Goal: Information Seeking & Learning: Learn about a topic

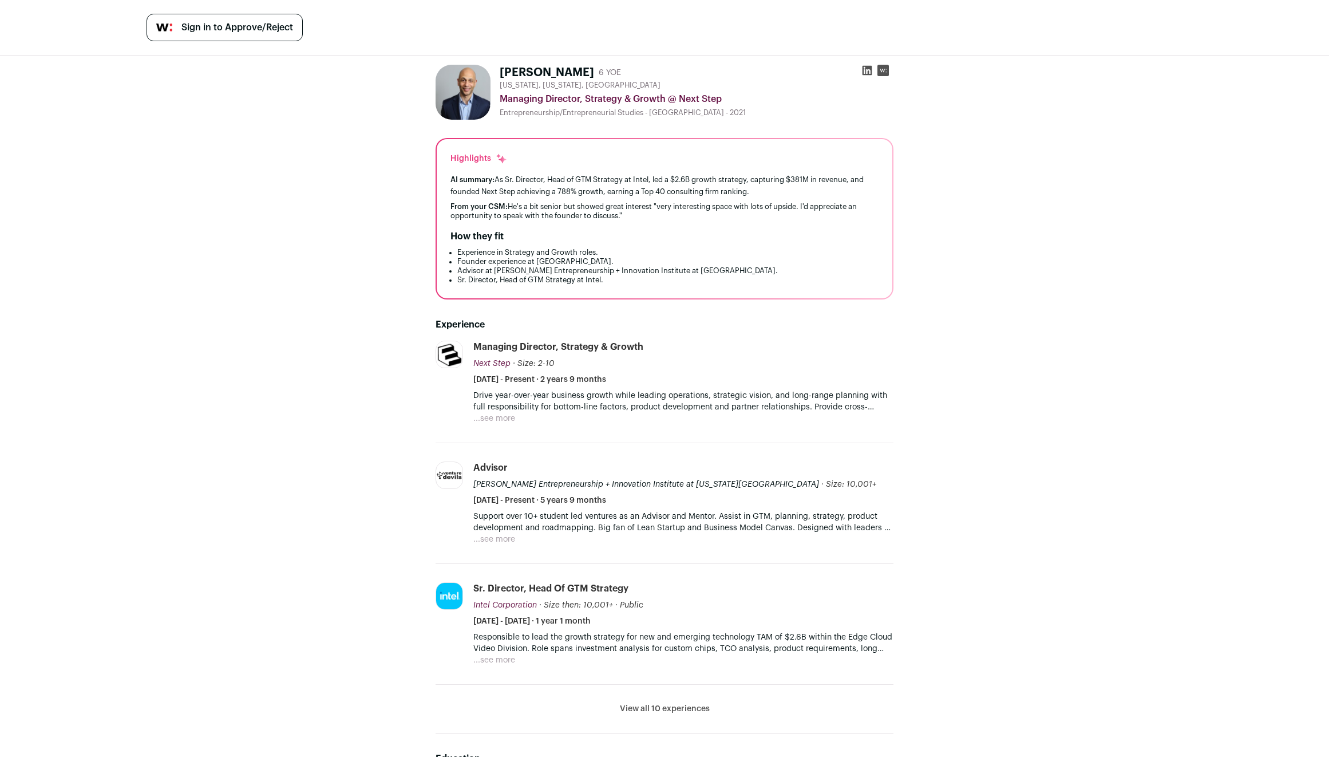
click at [657, 713] on button "View all 10 experiences" at bounding box center [665, 708] width 90 height 11
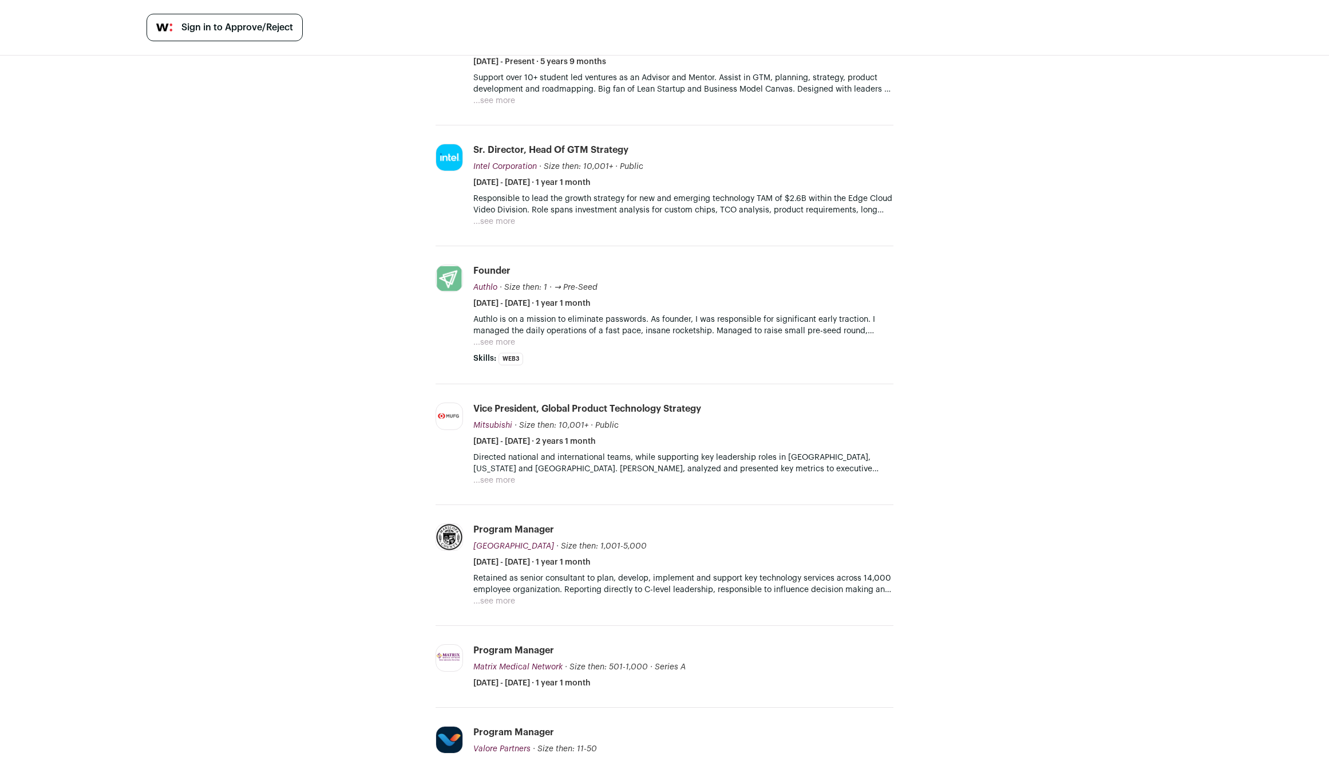
scroll to position [497, 0]
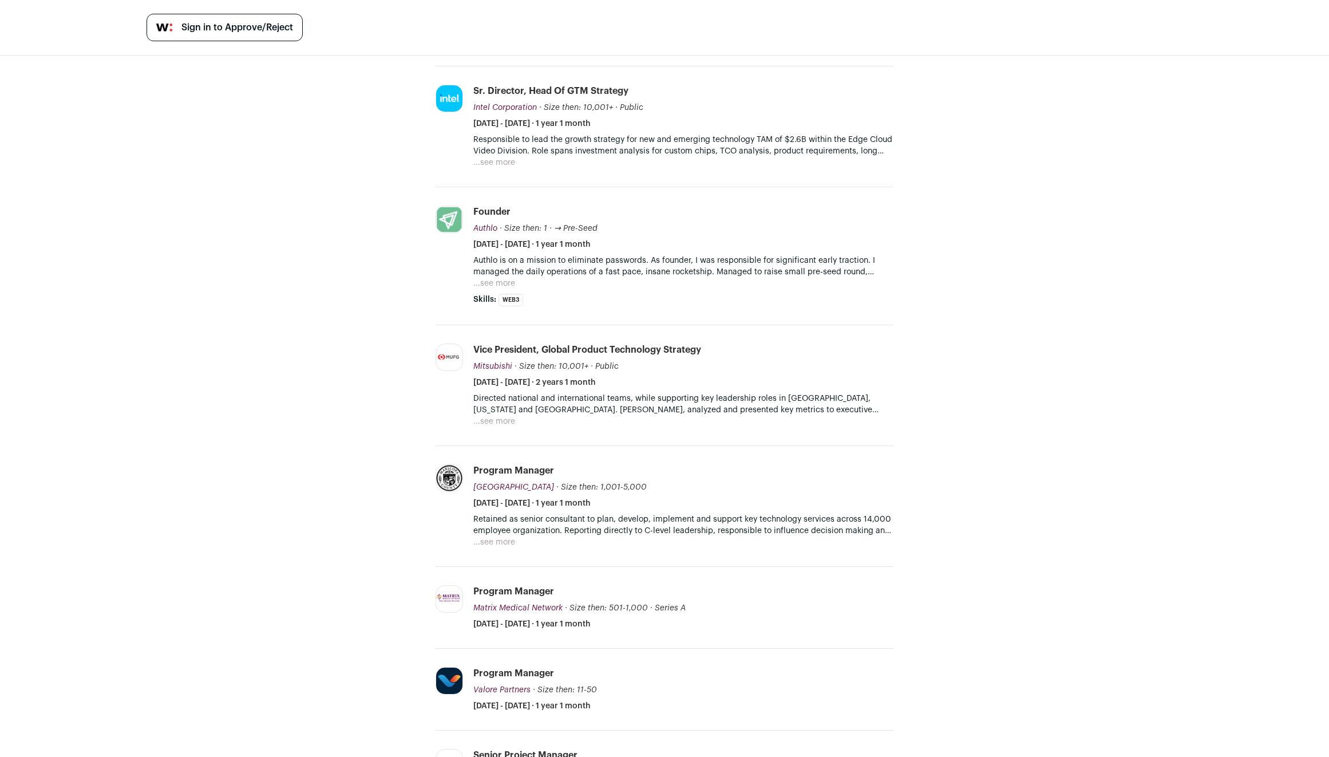
click at [489, 545] on button "...see more" at bounding box center [494, 541] width 42 height 11
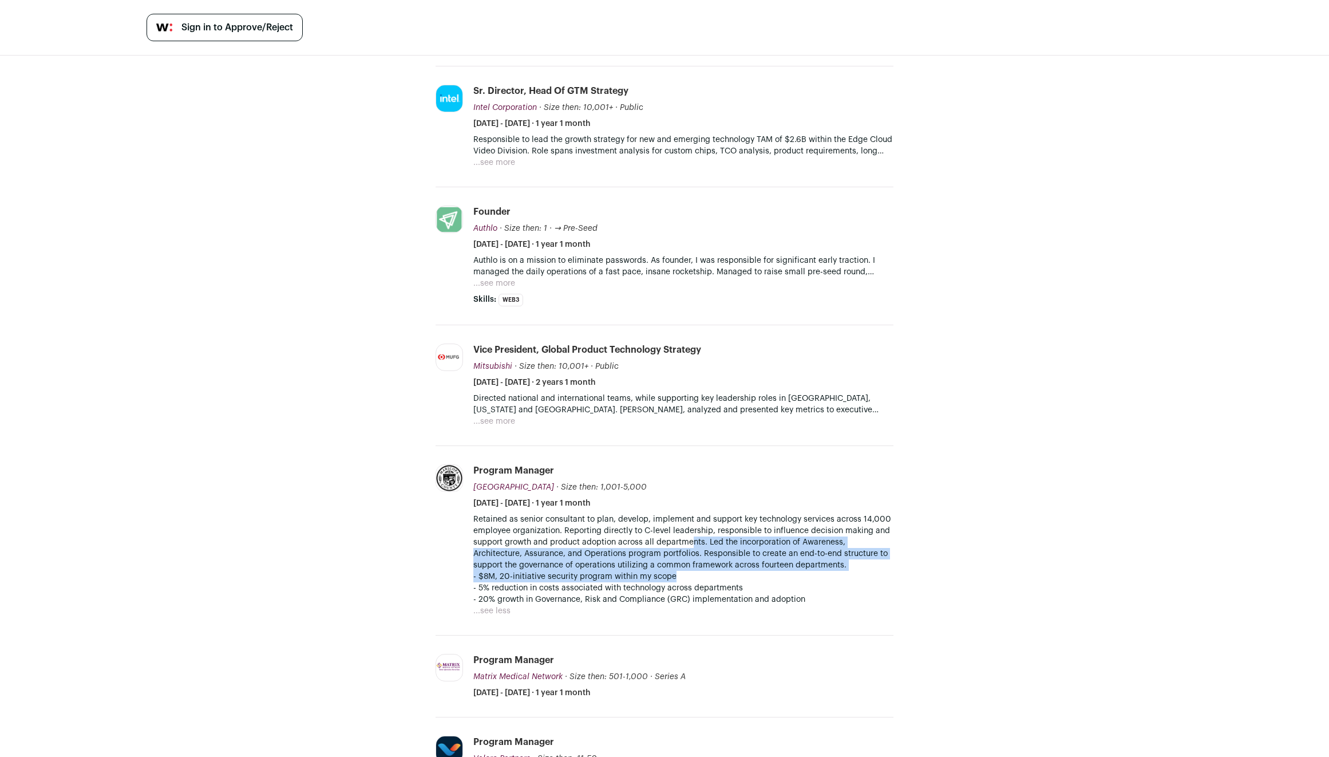
drag, startPoint x: 689, startPoint y: 542, endPoint x: 726, endPoint y: 571, distance: 46.5
click at [726, 571] on div "Retained as senior consultant to plan, develop, implement and support key techn…" at bounding box center [683, 559] width 420 height 92
click at [726, 571] on p "- $8M, 20-initiative security program within my scope - 5% reduction in costs a…" at bounding box center [683, 588] width 420 height 34
drag, startPoint x: 726, startPoint y: 571, endPoint x: 729, endPoint y: 518, distance: 52.7
click at [729, 518] on div "Retained as senior consultant to plan, develop, implement and support key techn…" at bounding box center [683, 559] width 420 height 92
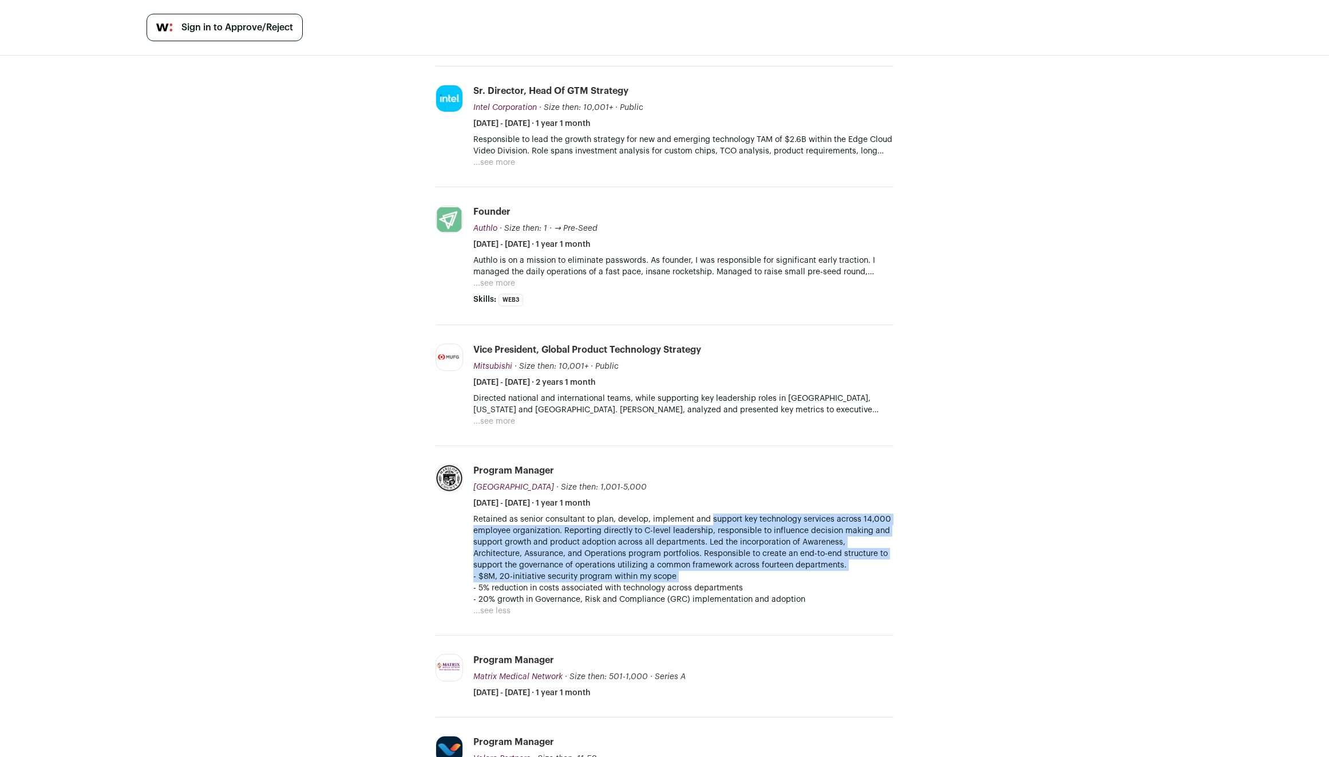
click at [729, 518] on p "Retained as senior consultant to plan, develop, implement and support key techn…" at bounding box center [683, 541] width 420 height 57
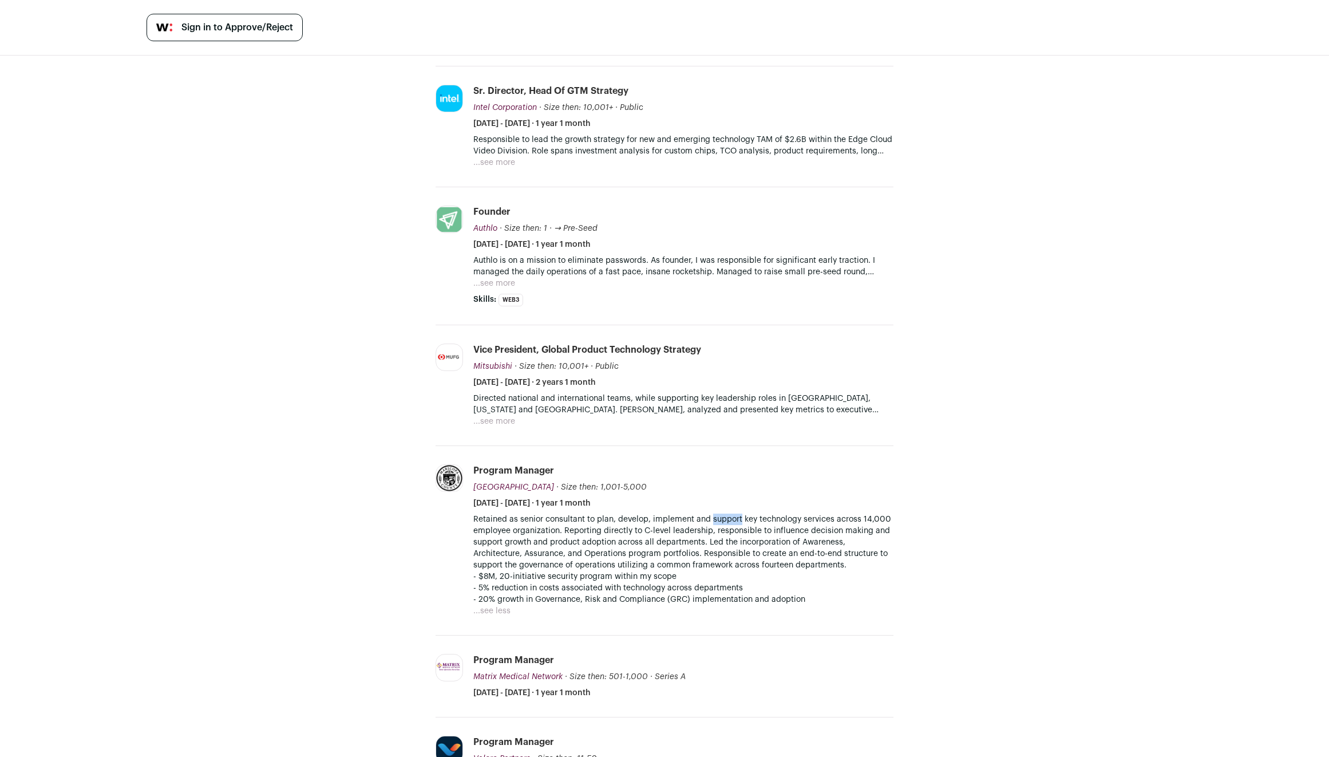
click at [729, 518] on p "Retained as senior consultant to plan, develop, implement and support key techn…" at bounding box center [683, 541] width 420 height 57
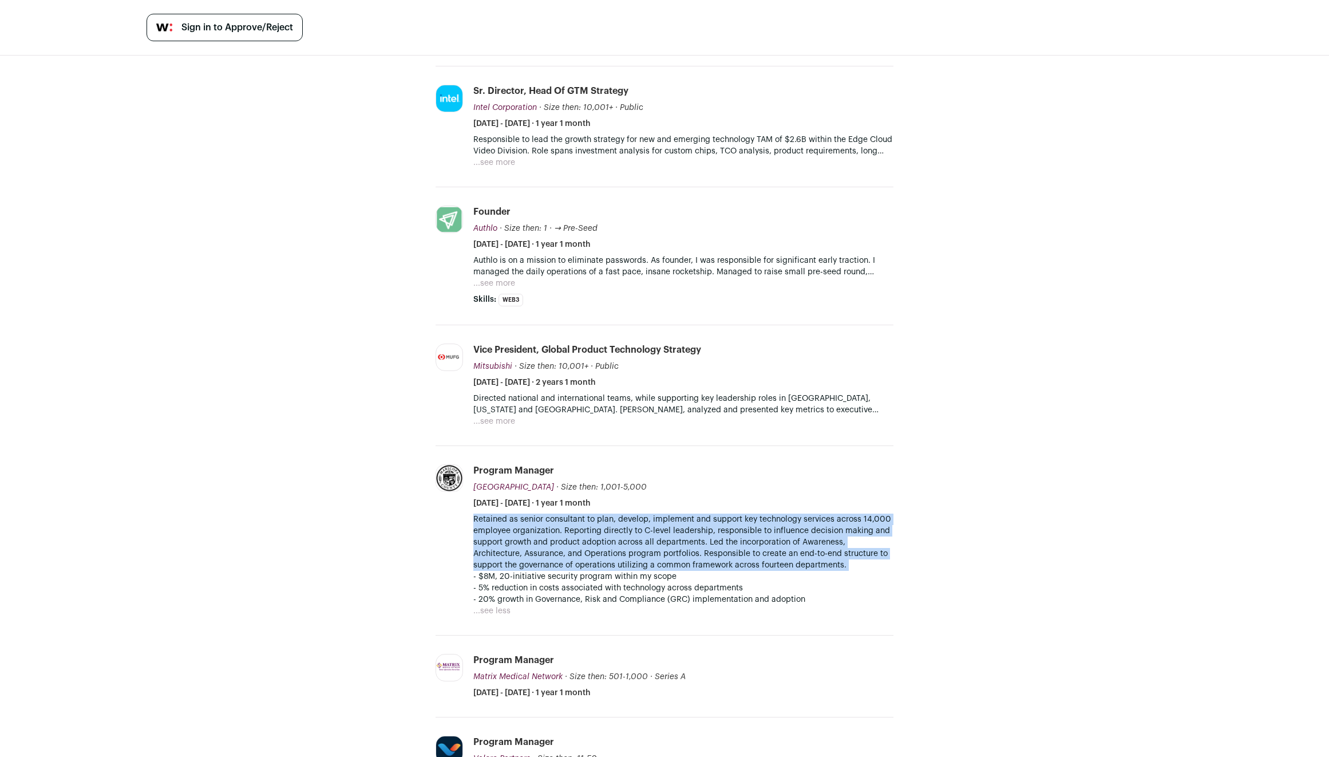
click at [729, 518] on p "Retained as senior consultant to plan, develop, implement and support key techn…" at bounding box center [683, 541] width 420 height 57
click at [713, 549] on p "Retained as senior consultant to plan, develop, implement and support key techn…" at bounding box center [683, 541] width 420 height 57
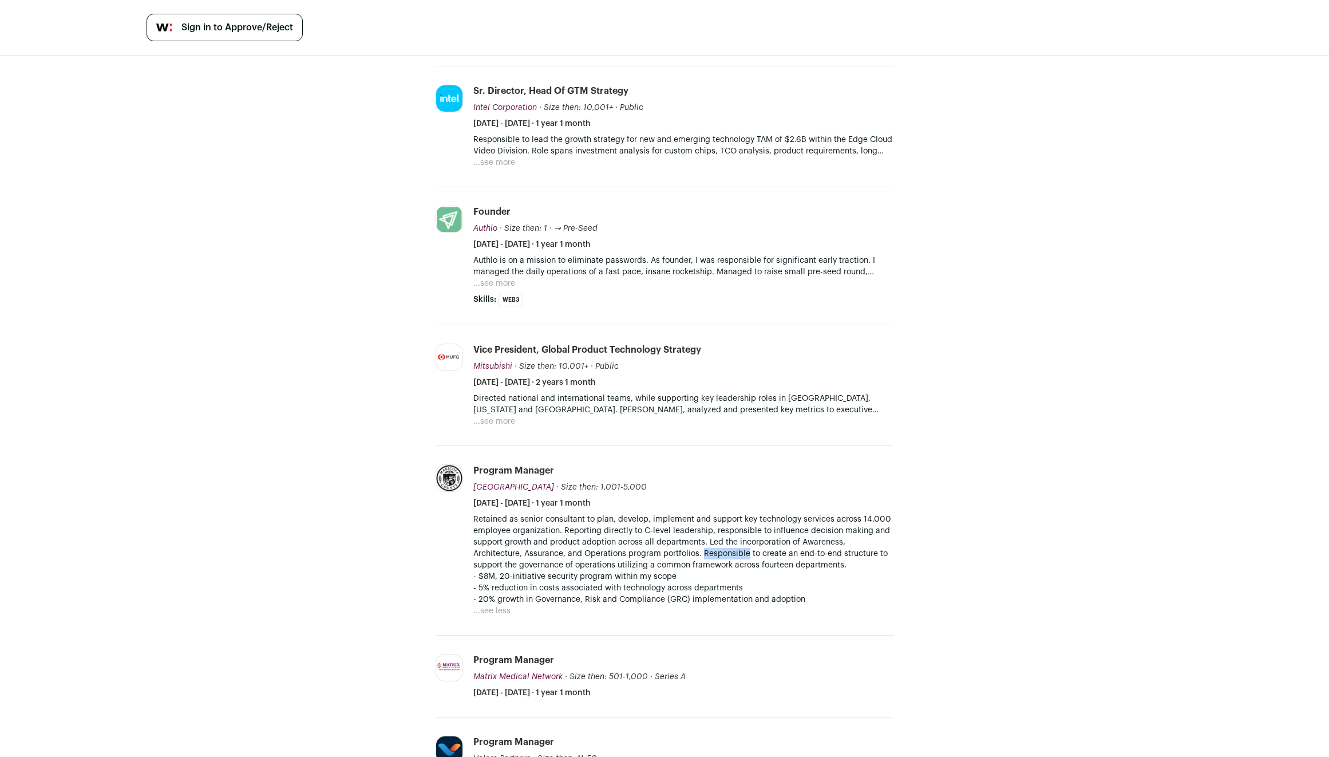
click at [713, 549] on p "Retained as senior consultant to plan, develop, implement and support key techn…" at bounding box center [683, 541] width 420 height 57
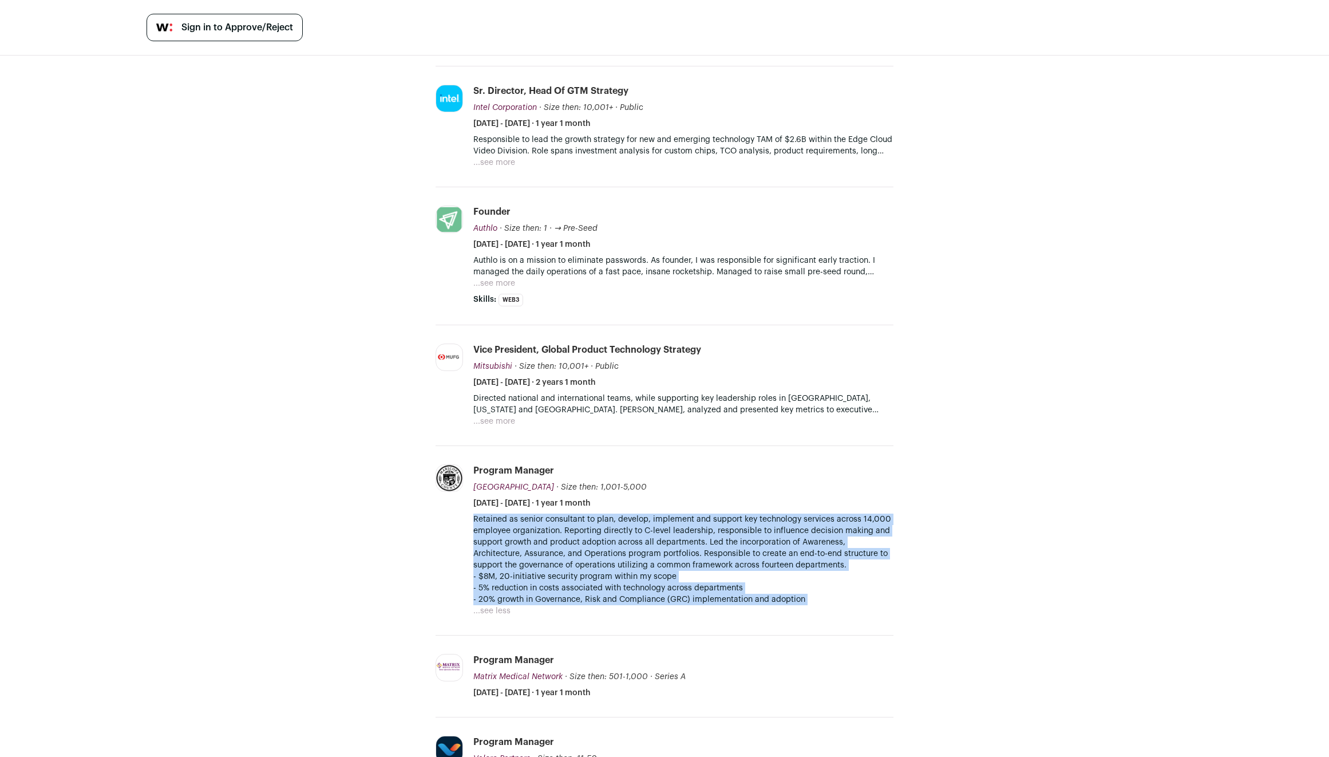
drag, startPoint x: 713, startPoint y: 549, endPoint x: 714, endPoint y: 599, distance: 49.2
click at [714, 599] on div "Retained as senior consultant to plan, develop, implement and support key techn…" at bounding box center [683, 559] width 420 height 92
click at [714, 599] on p "- $8M, 20-initiative security program within my scope - 5% reduction in costs a…" at bounding box center [683, 588] width 420 height 34
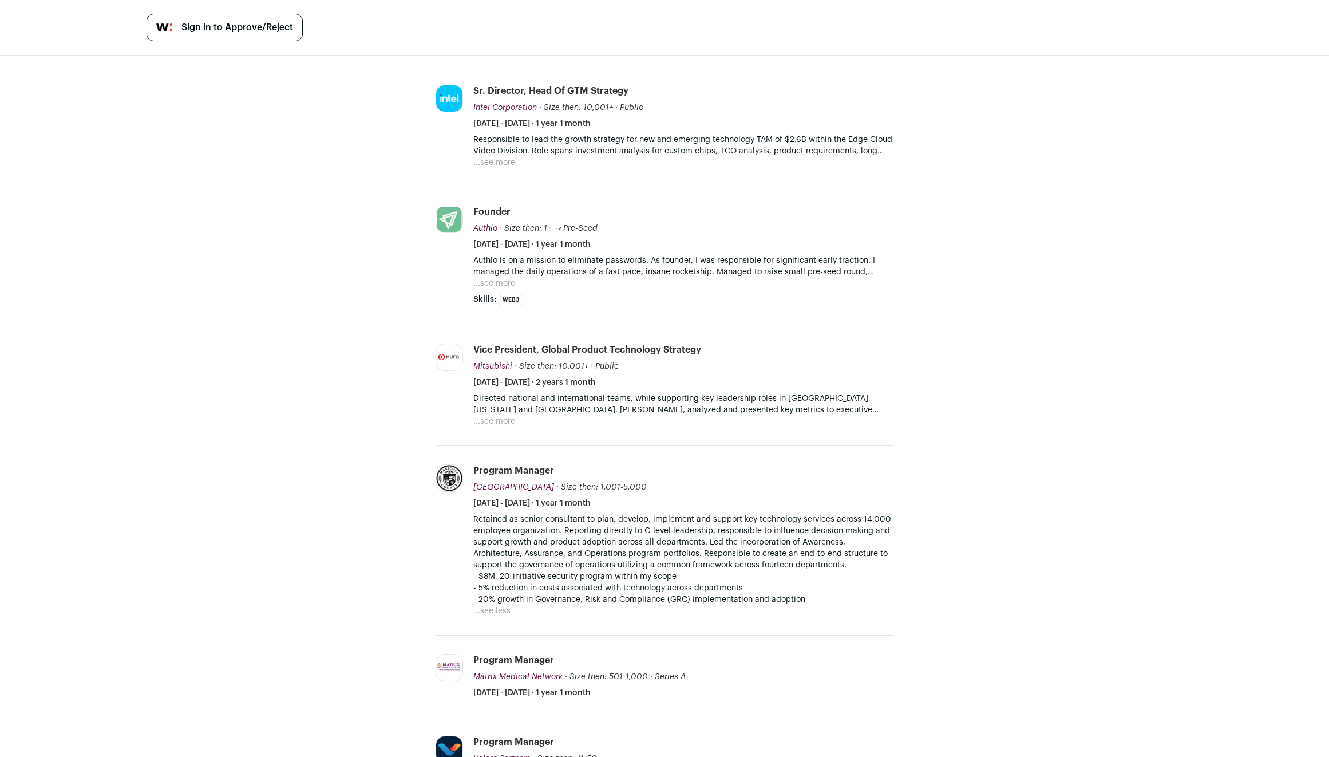
scroll to position [688, 0]
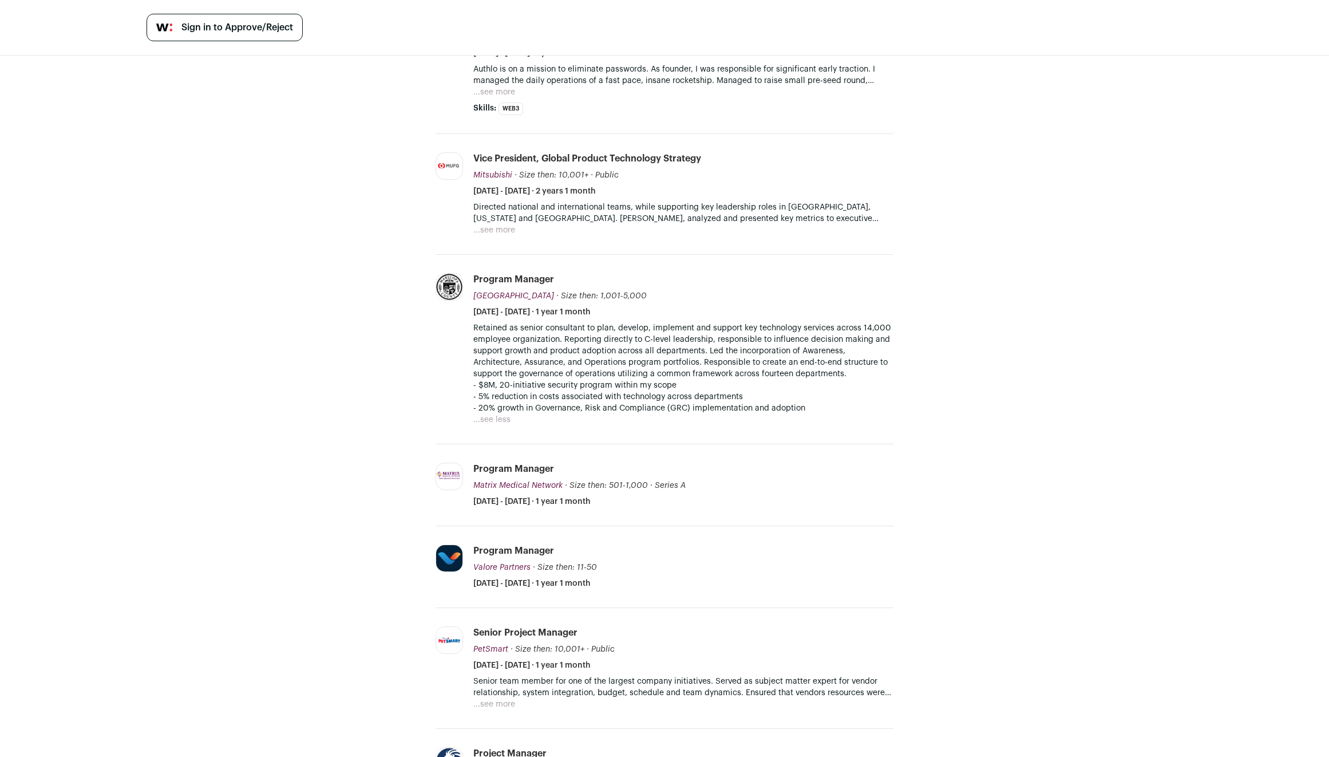
click at [733, 414] on p "- $8M, 20-initiative security program within my scope - 5% reduction in costs a…" at bounding box center [683, 396] width 420 height 34
click at [733, 410] on p "- $8M, 20-initiative security program within my scope - 5% reduction in costs a…" at bounding box center [683, 396] width 420 height 34
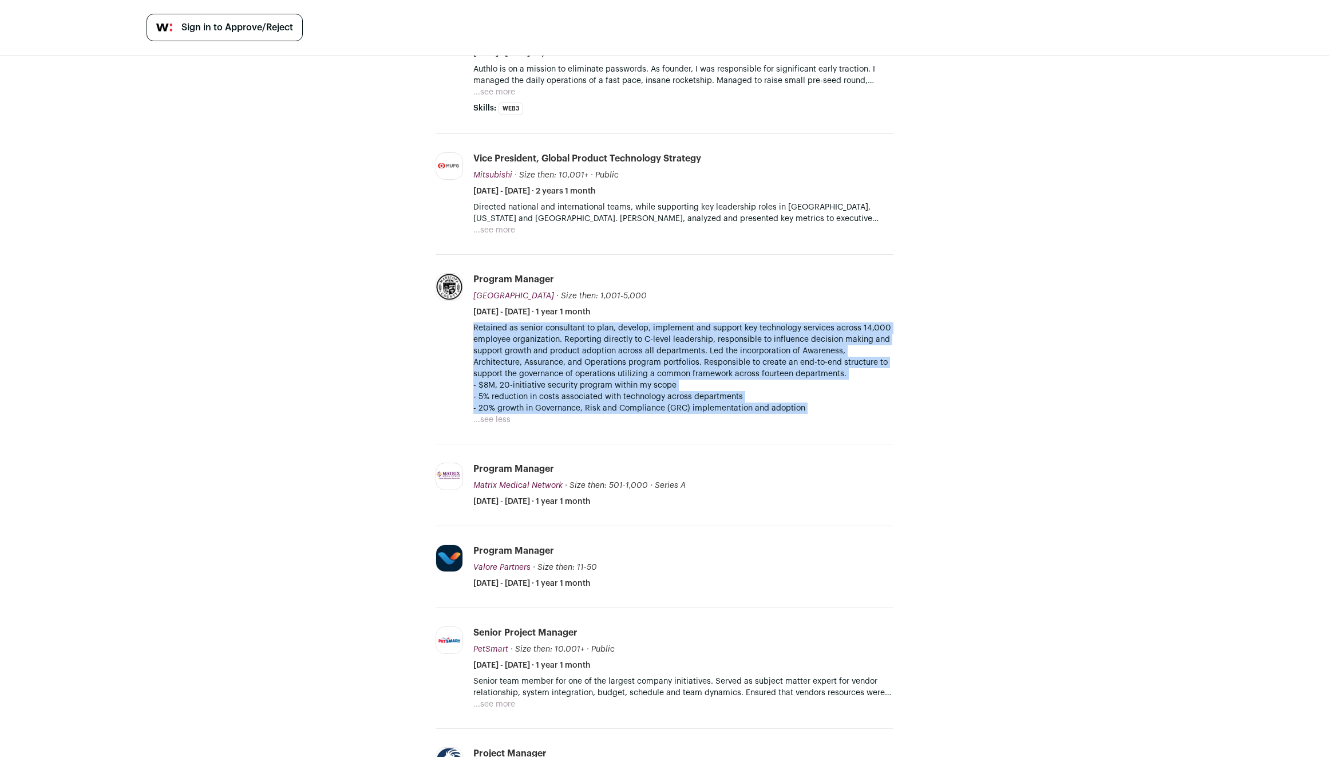
drag, startPoint x: 733, startPoint y: 410, endPoint x: 735, endPoint y: 330, distance: 80.2
click at [735, 330] on div "Retained as senior consultant to plan, develop, implement and support key techn…" at bounding box center [683, 368] width 420 height 92
click at [735, 330] on p "Retained as senior consultant to plan, develop, implement and support key techn…" at bounding box center [683, 350] width 420 height 57
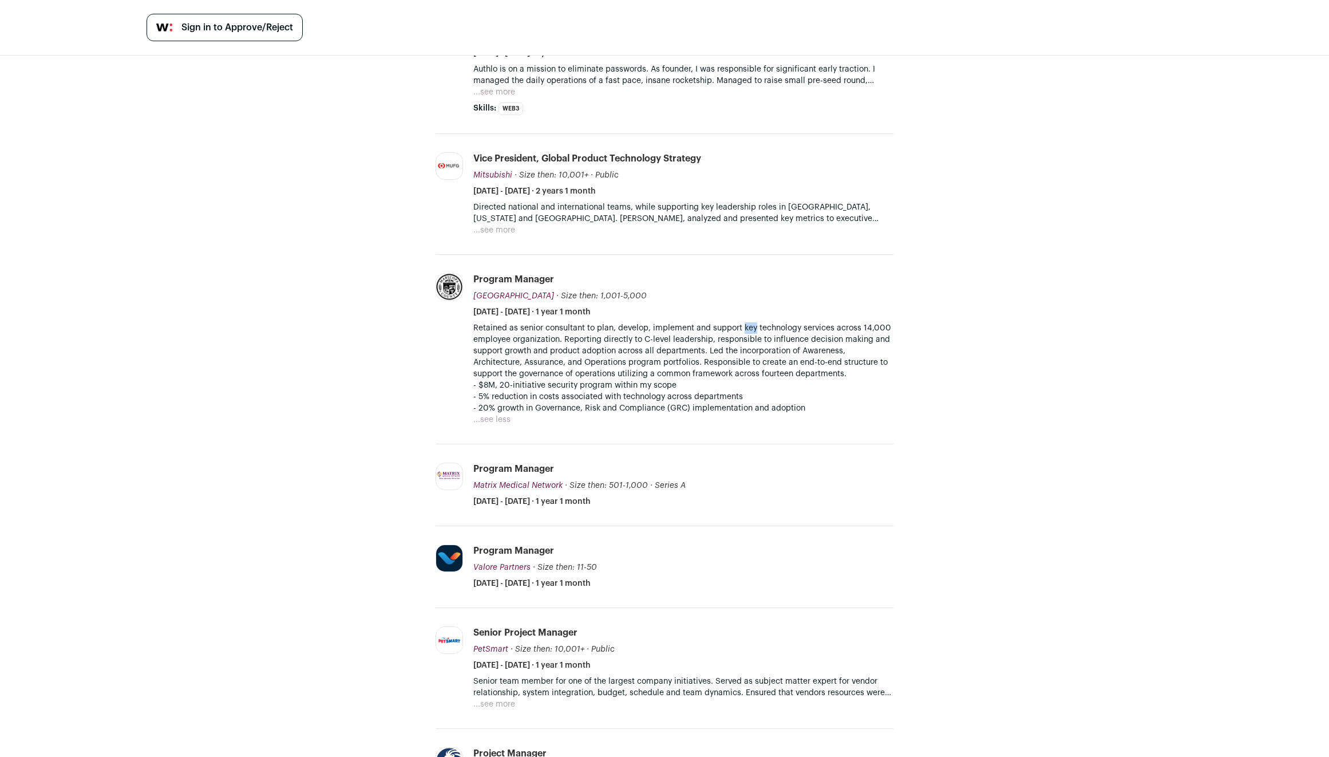
click at [735, 330] on p "Retained as senior consultant to plan, develop, implement and support key techn…" at bounding box center [683, 350] width 420 height 57
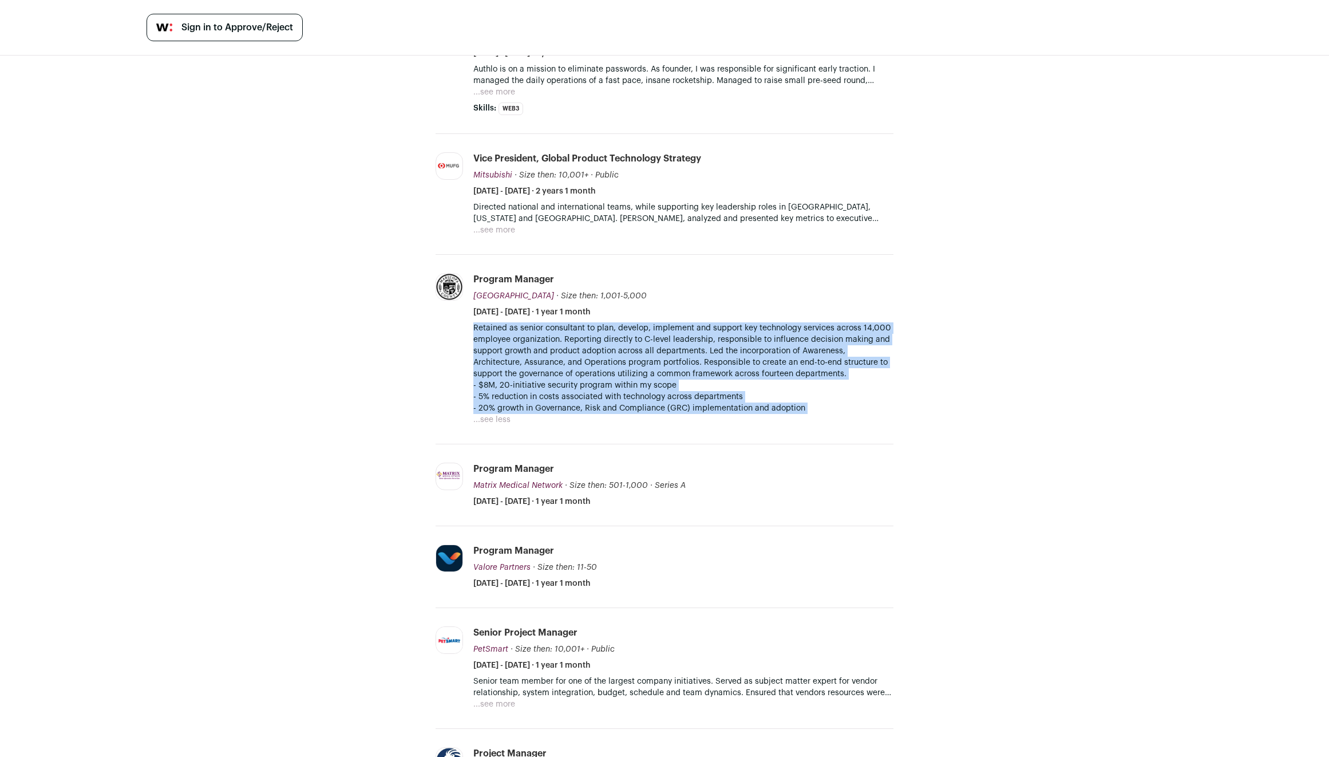
drag, startPoint x: 735, startPoint y: 330, endPoint x: 727, endPoint y: 406, distance: 76.0
click at [727, 406] on div "Retained as senior consultant to plan, develop, implement and support key techn…" at bounding box center [683, 368] width 420 height 92
click at [727, 406] on p "- $8M, 20-initiative security program within my scope - 5% reduction in costs a…" at bounding box center [683, 396] width 420 height 34
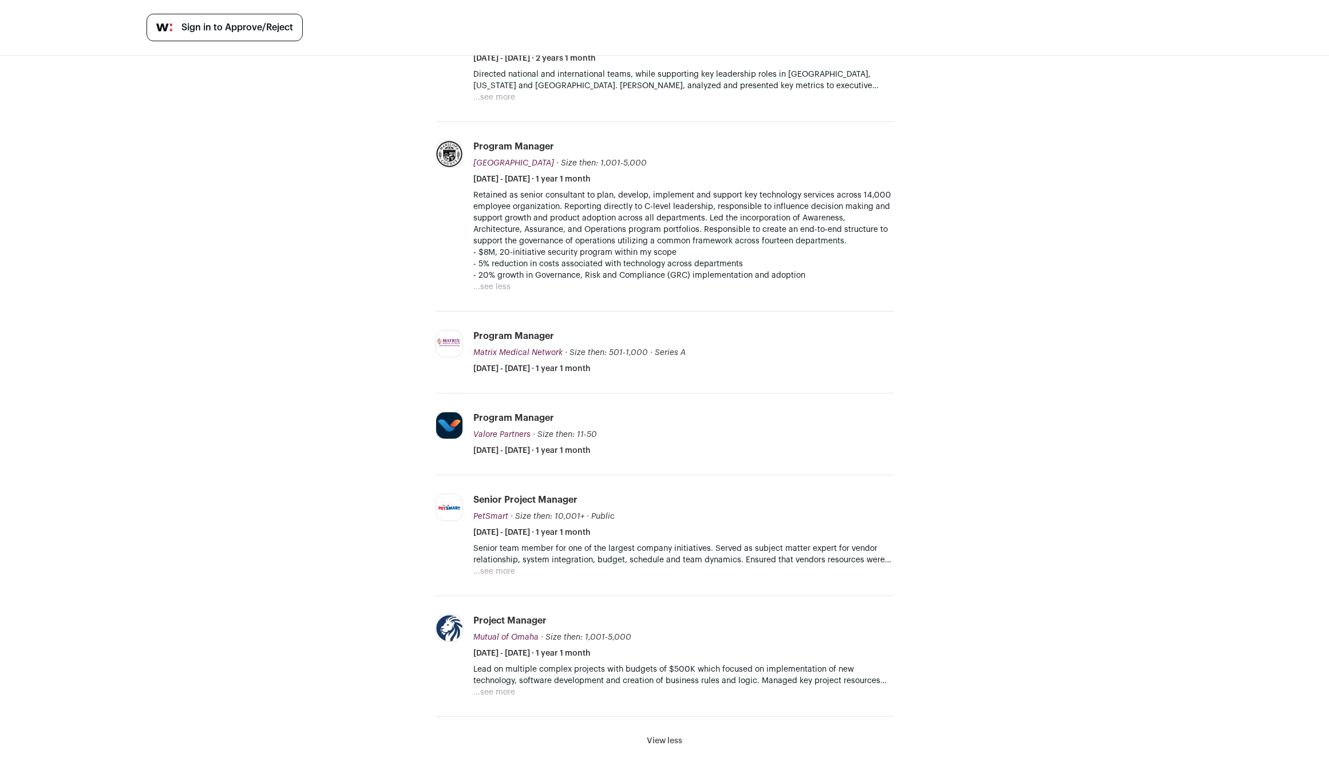
scroll to position [899, 0]
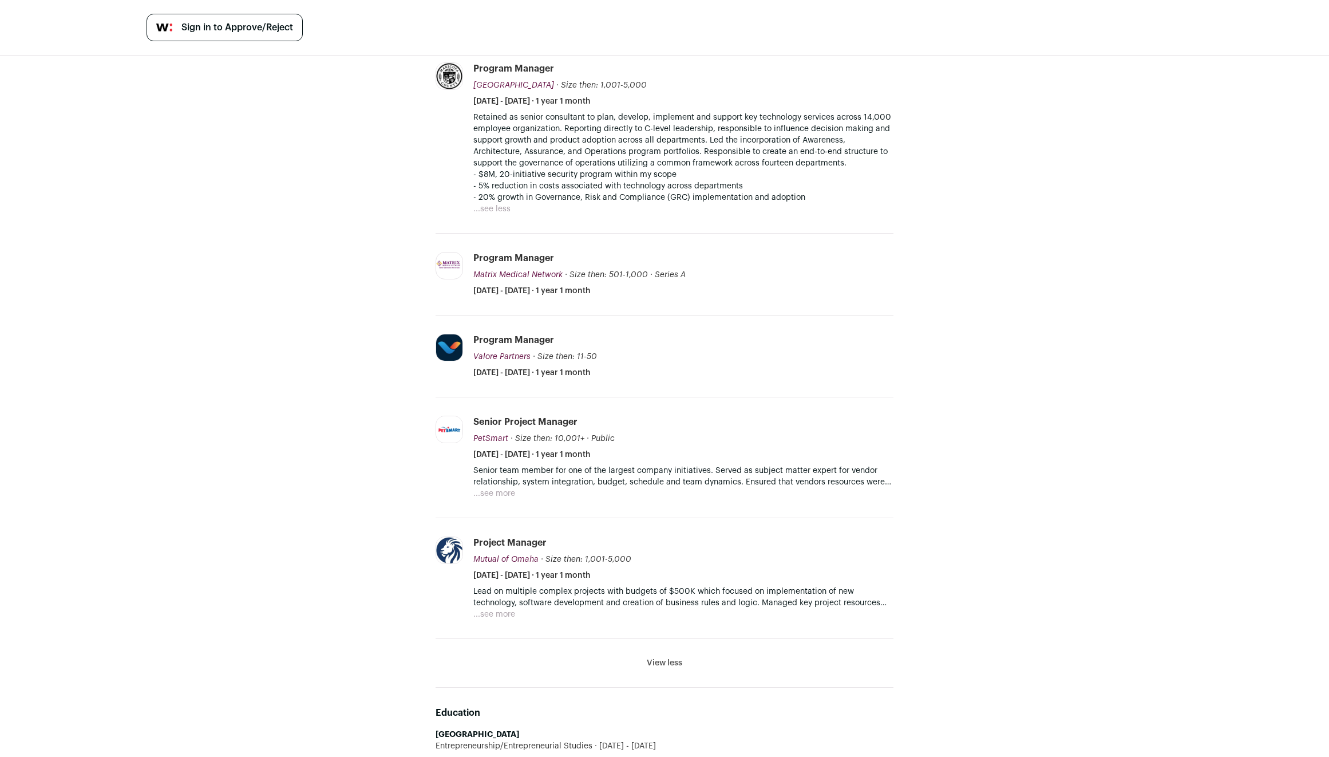
click at [670, 667] on button "View less" at bounding box center [664, 662] width 35 height 11
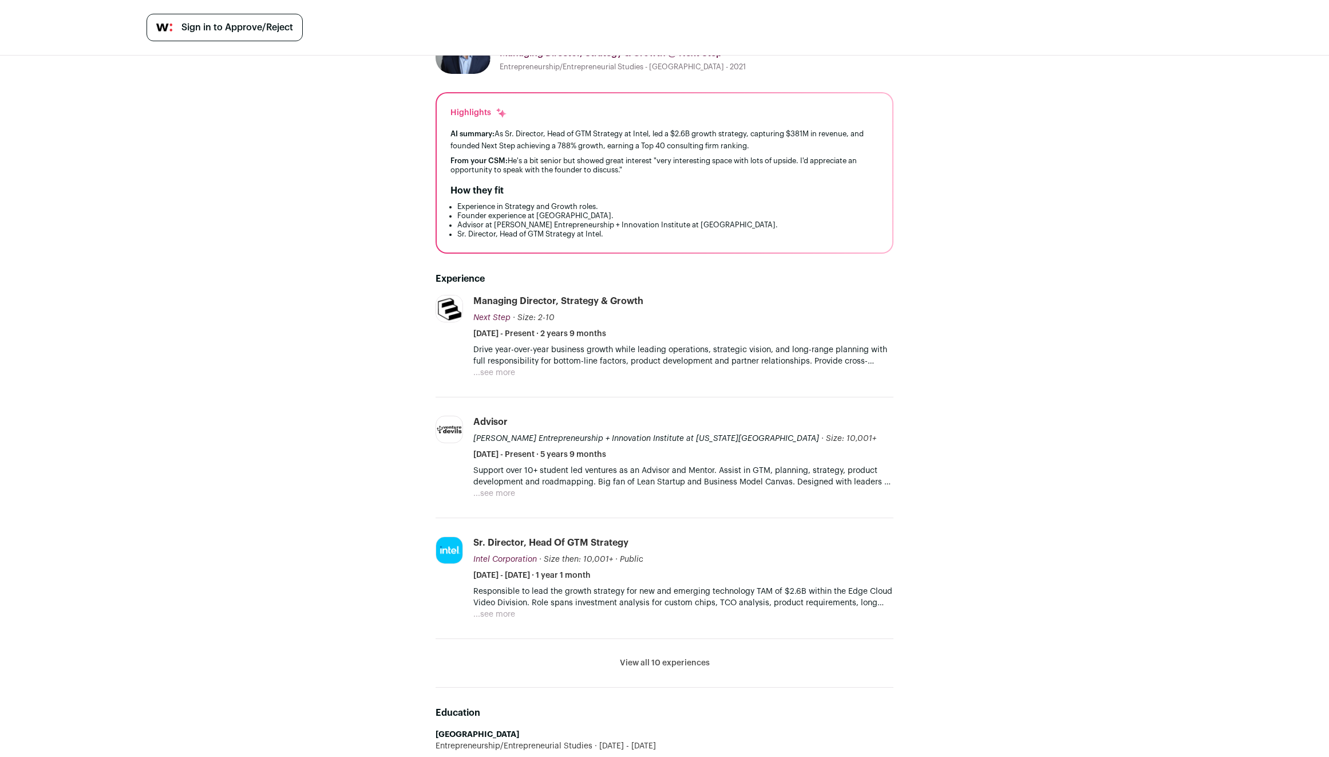
click at [672, 670] on li "View all 10 experiences View less" at bounding box center [665, 663] width 458 height 49
click at [679, 656] on li "View all 10 experiences View less" at bounding box center [665, 663] width 458 height 49
click at [681, 659] on button "View all 10 experiences" at bounding box center [665, 662] width 90 height 11
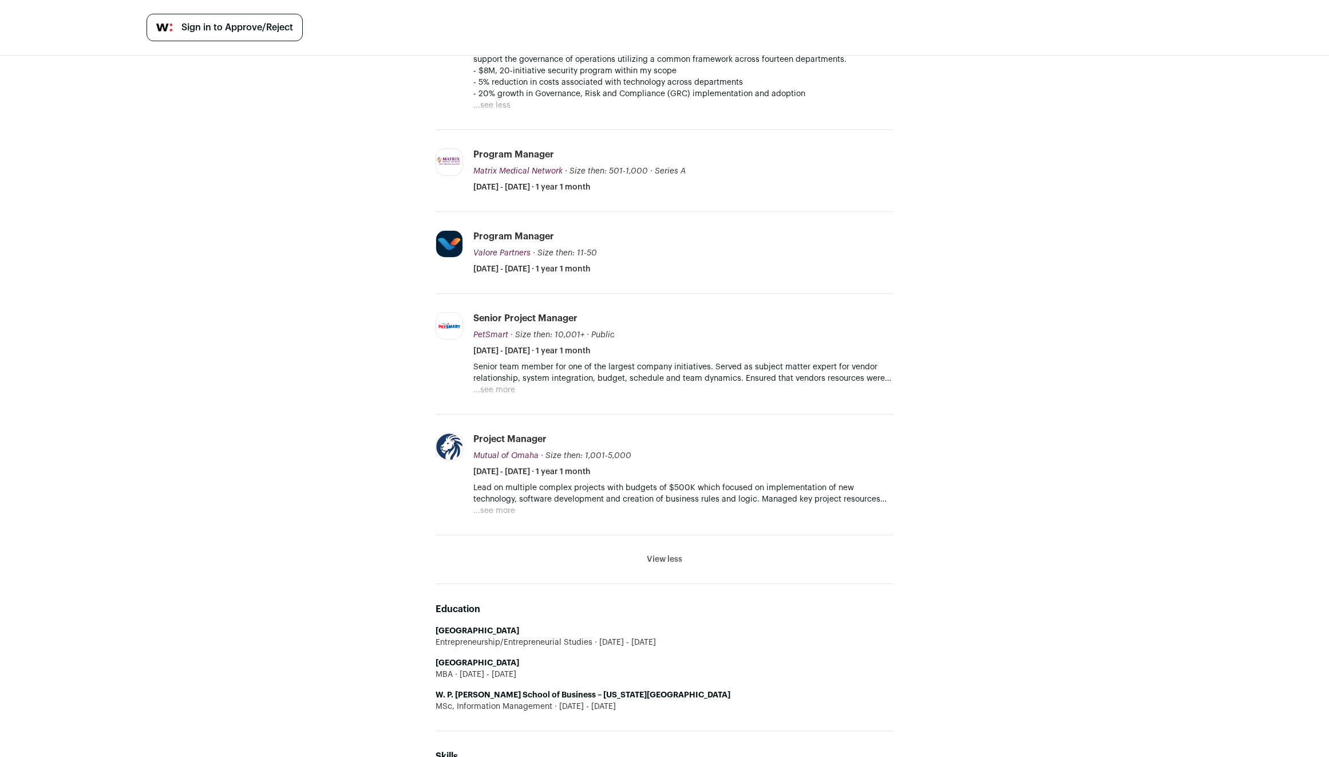
scroll to position [1142, 0]
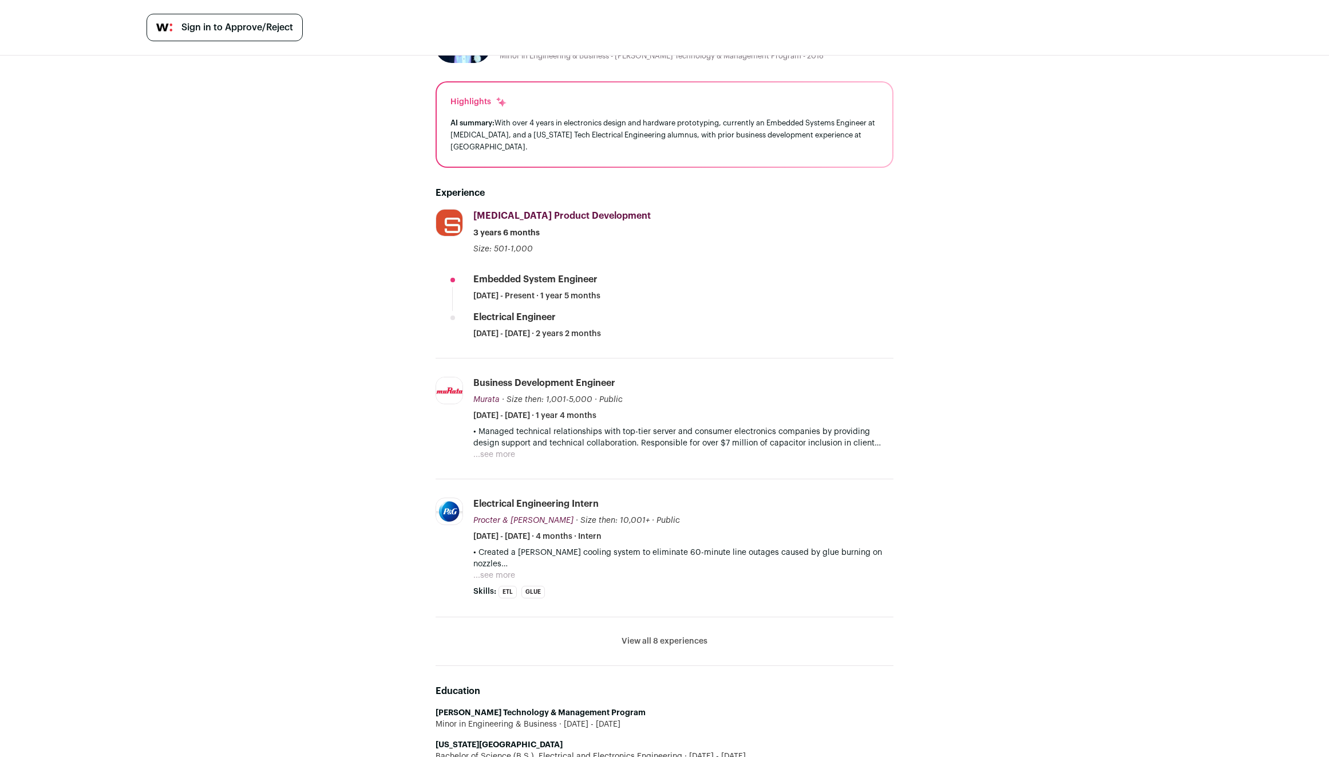
scroll to position [112, 0]
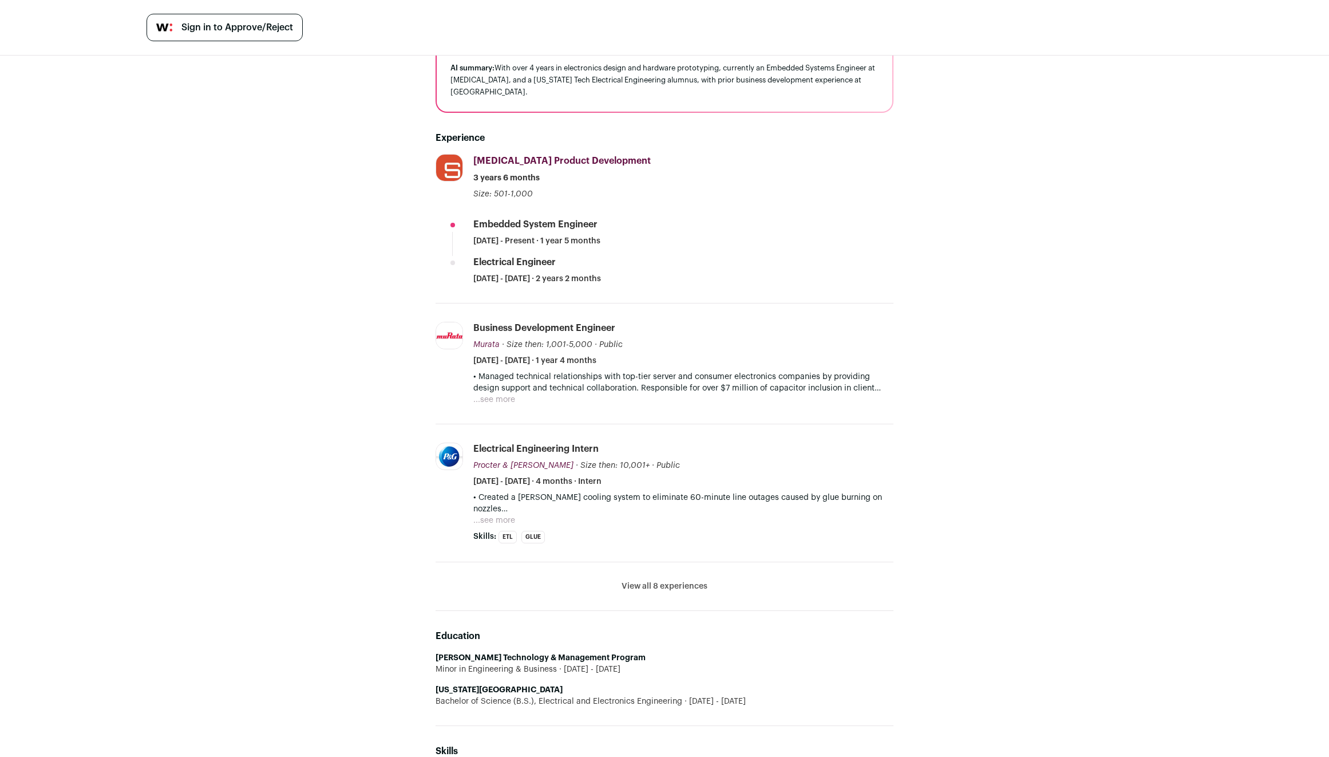
drag, startPoint x: 558, startPoint y: 692, endPoint x: 800, endPoint y: 693, distance: 241.5
click at [800, 695] on div "Bachelor of Science (B.S.), Electrical and Electronics Engineering [DATE] - [DA…" at bounding box center [665, 700] width 458 height 11
drag, startPoint x: 767, startPoint y: 682, endPoint x: 730, endPoint y: 609, distance: 82.4
click at [730, 611] on div "Education [PERSON_NAME] Technology & Management Program Minor in Engineering & …" at bounding box center [665, 668] width 458 height 115
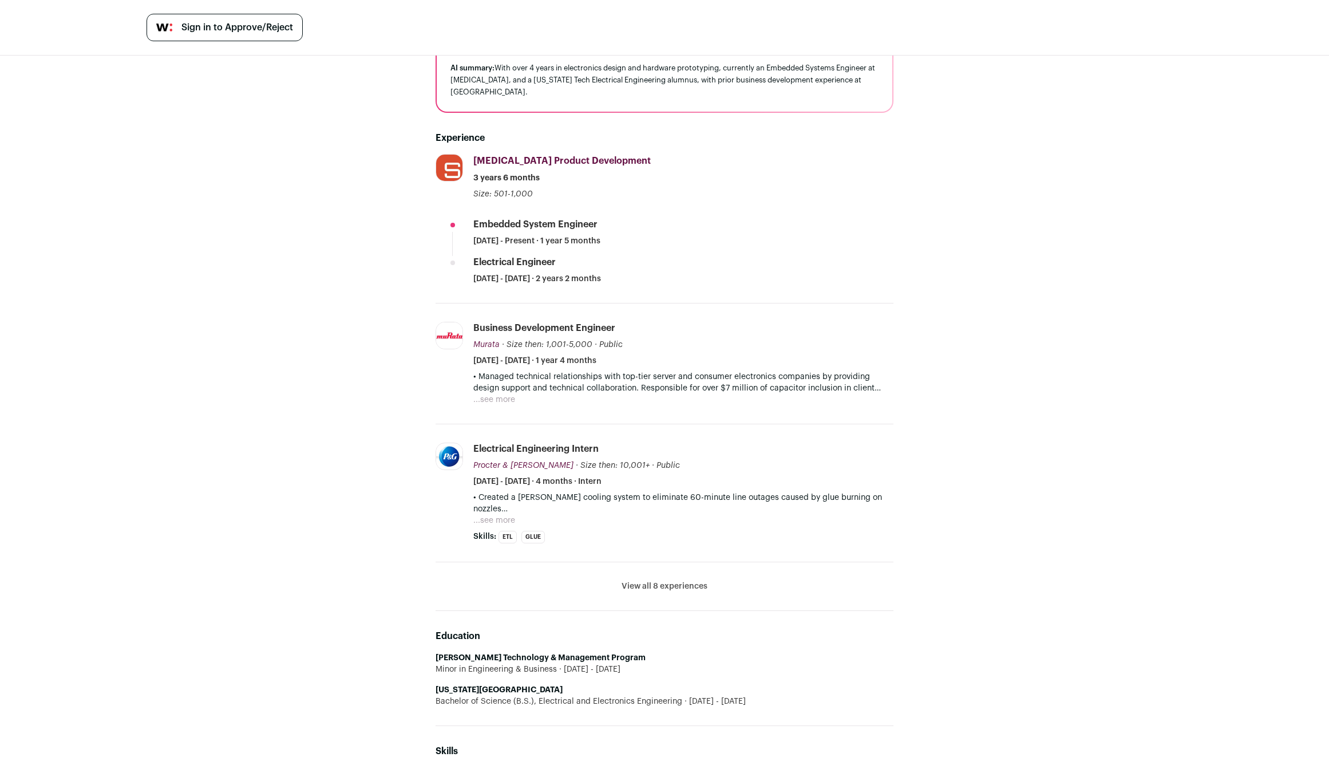
click at [730, 611] on div "Education [PERSON_NAME] Technology & Management Program Minor in Engineering & …" at bounding box center [665, 668] width 458 height 115
click at [654, 580] on button "View all 8 experiences" at bounding box center [665, 585] width 86 height 11
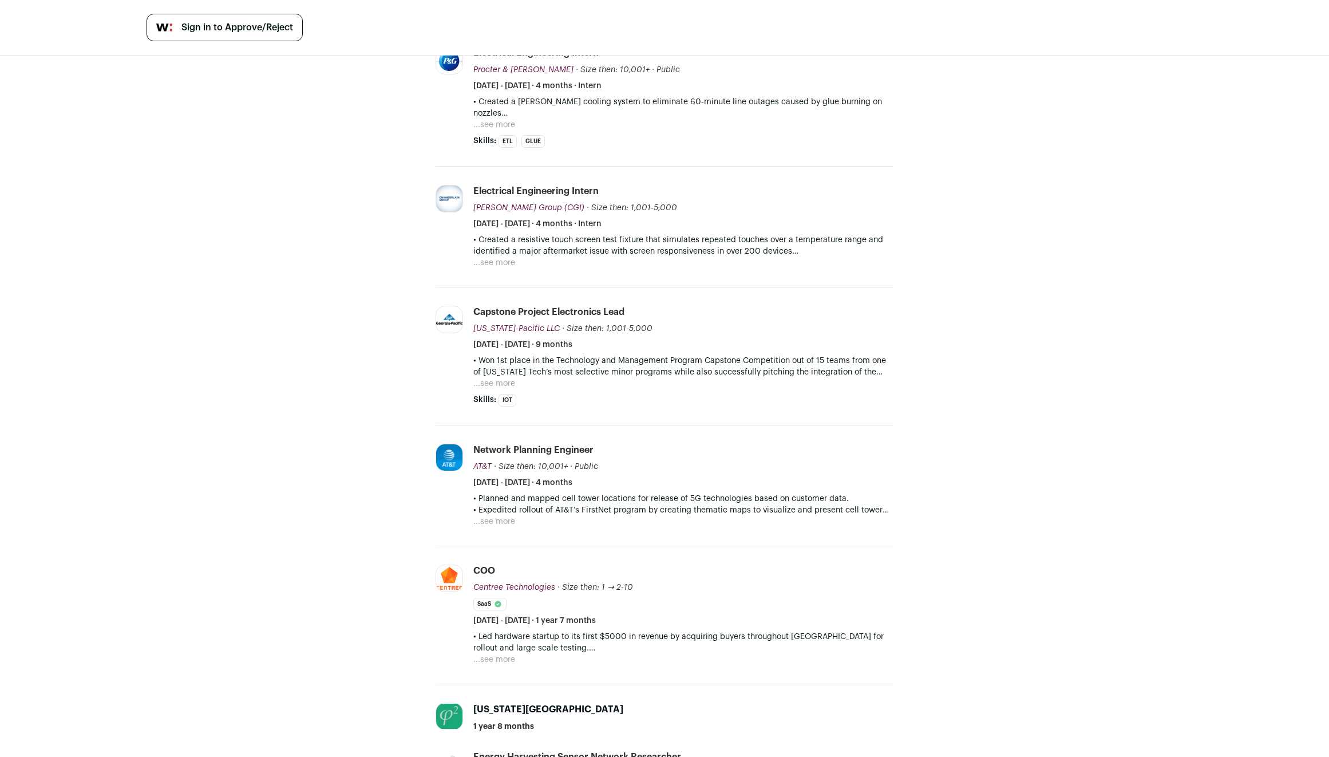
scroll to position [429, 0]
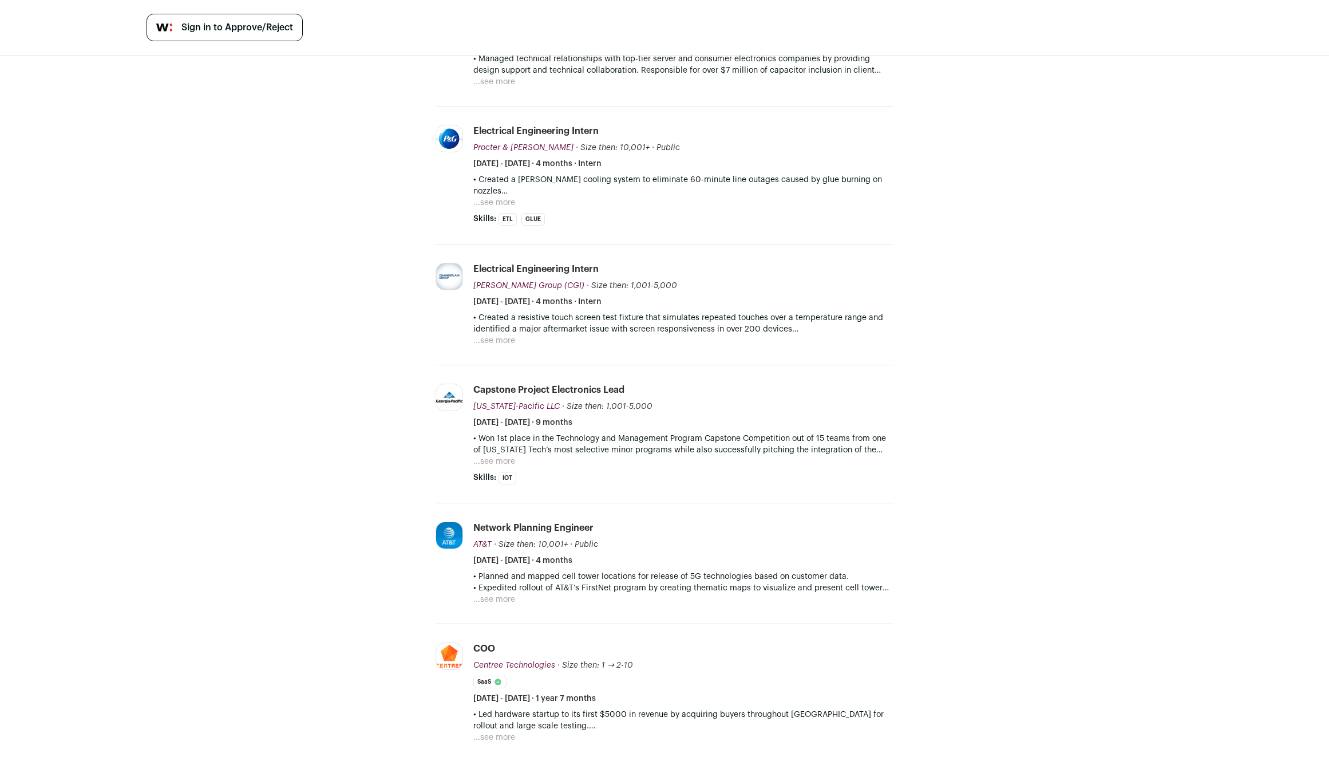
click at [478, 731] on button "...see more" at bounding box center [494, 736] width 42 height 11
drag, startPoint x: 780, startPoint y: 710, endPoint x: 786, endPoint y: 693, distance: 18.3
click at [786, 693] on li "COO Centree Technologies Centree Technologies [DOMAIN_NAME] Public / Private Pr…" at bounding box center [683, 721] width 420 height 158
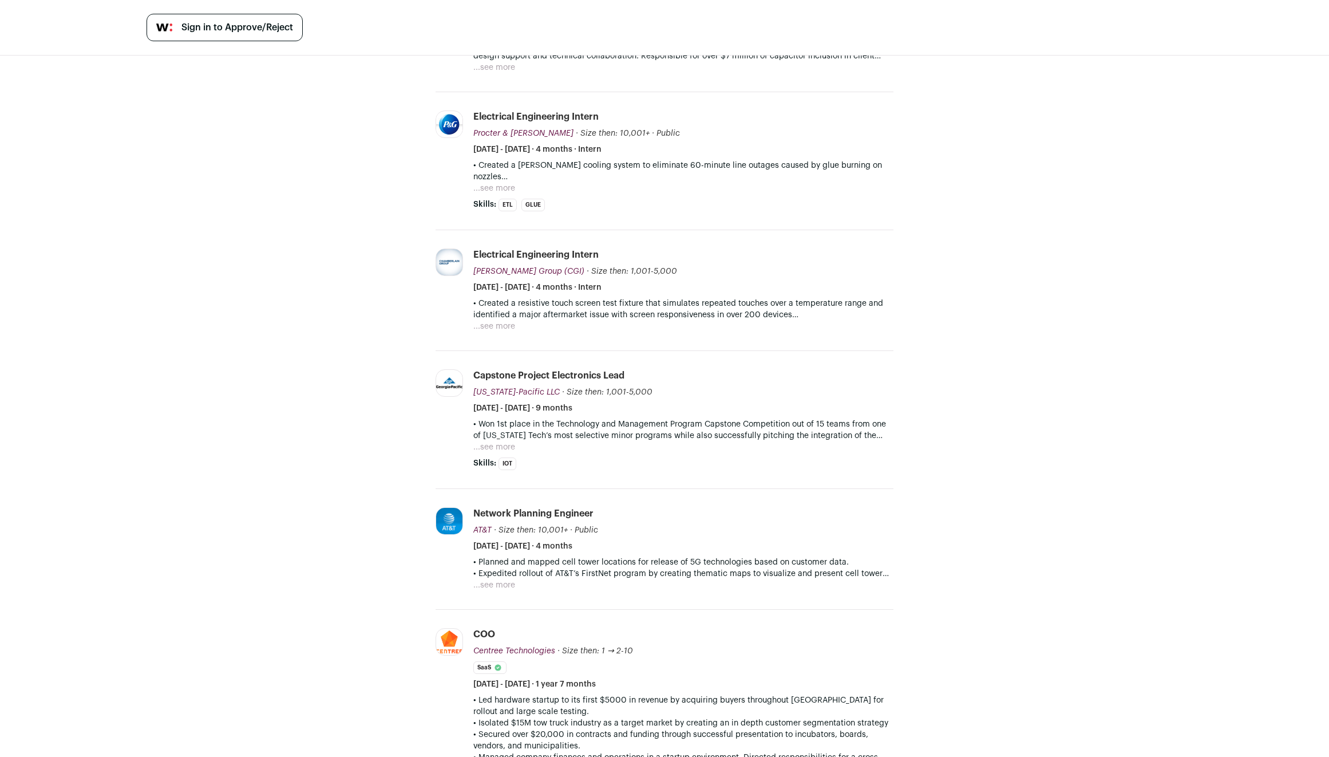
drag, startPoint x: 786, startPoint y: 693, endPoint x: 793, endPoint y: 734, distance: 41.8
click at [793, 734] on li "COO Centree Technologies Centree Technologies [DOMAIN_NAME] Public / Private Pr…" at bounding box center [683, 707] width 420 height 158
click at [793, 734] on p "• Secured over $20,000 in contracts and funding through successful presentation…" at bounding box center [683, 740] width 420 height 23
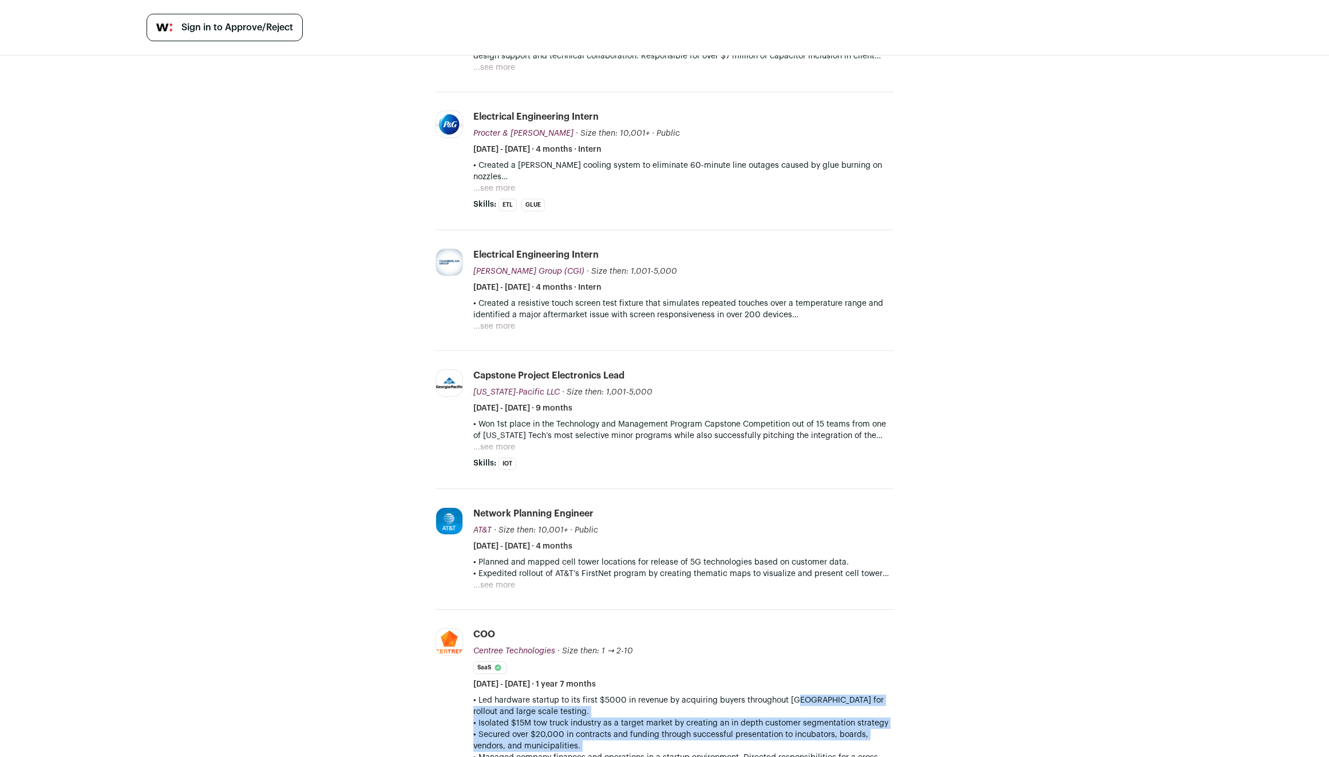
drag, startPoint x: 793, startPoint y: 734, endPoint x: 801, endPoint y: 683, distance: 51.6
click at [801, 694] on div "• Led hardware startup to its first $5000 in revenue by acquiring buyers throug…" at bounding box center [683, 734] width 420 height 80
click at [801, 694] on p "• Led hardware startup to its first $5000 in revenue by acquiring buyers throug…" at bounding box center [683, 705] width 420 height 23
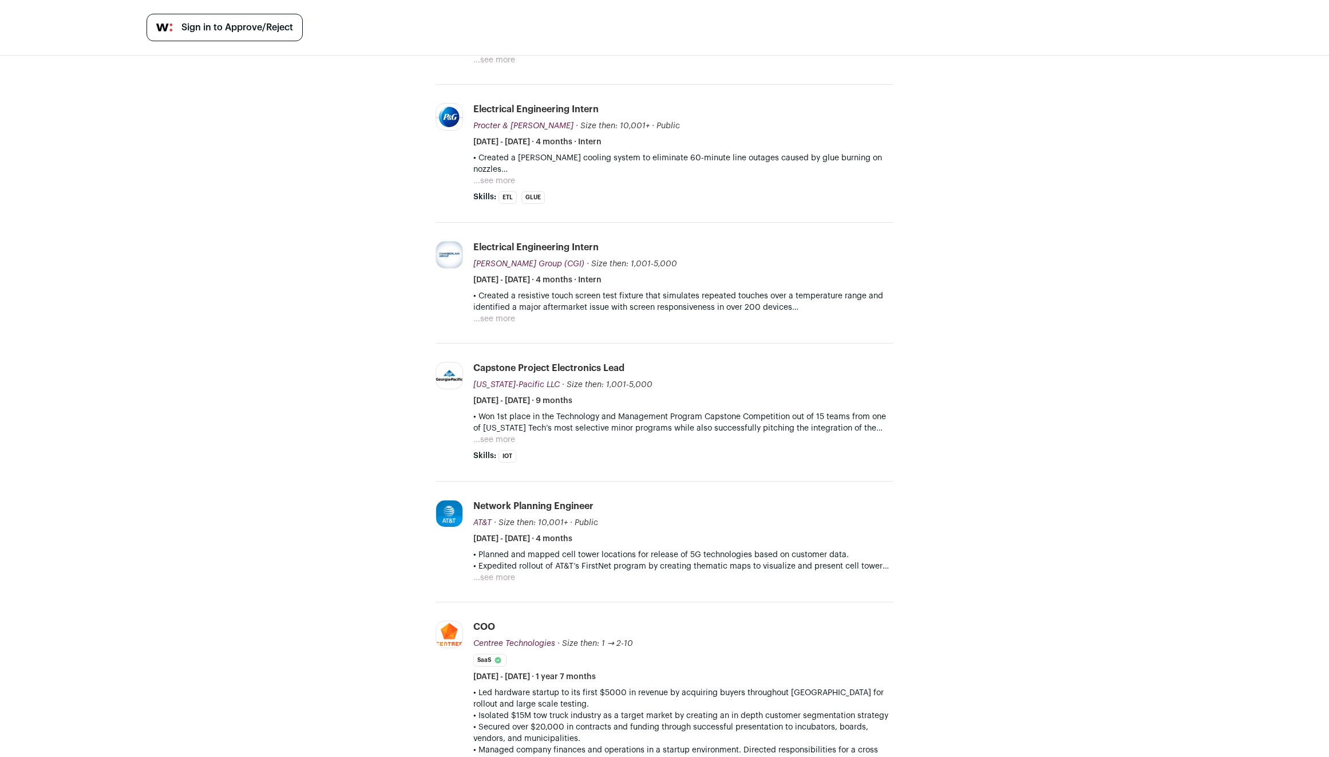
scroll to position [466, 0]
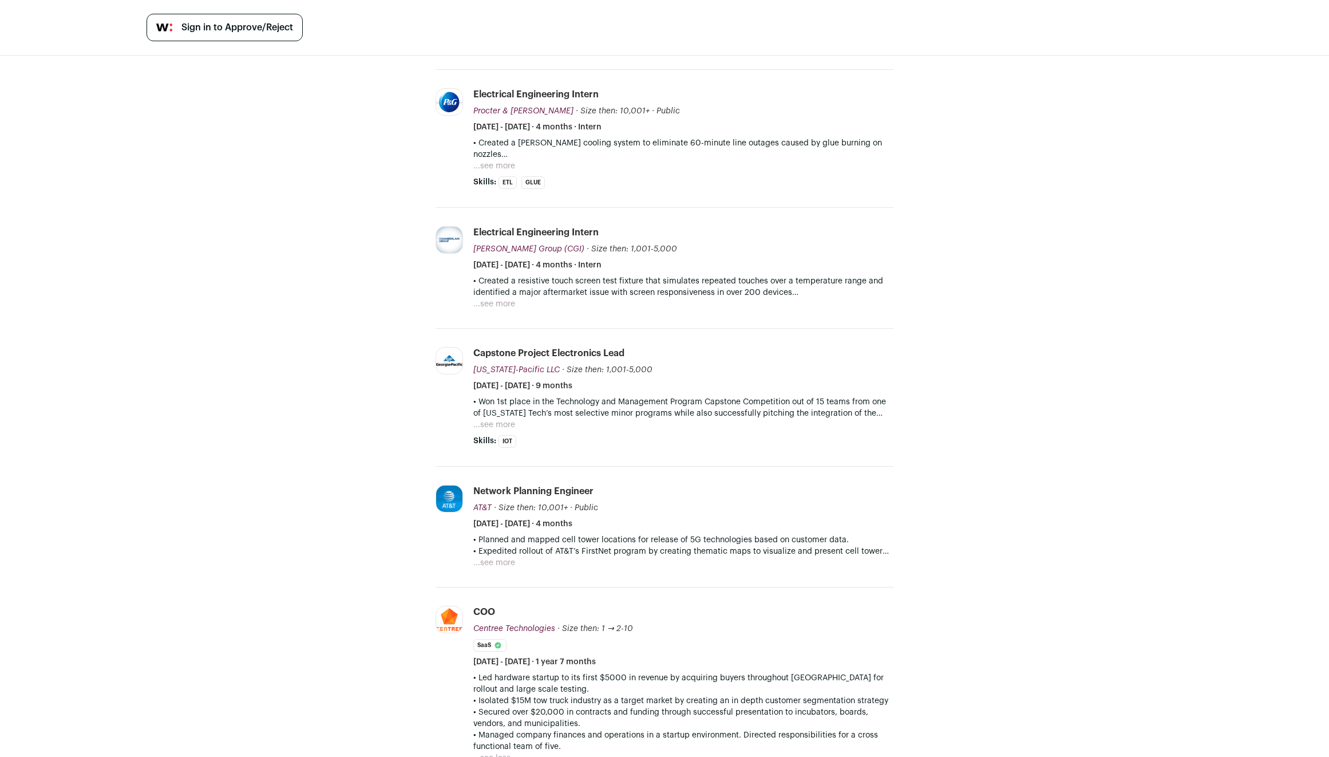
drag, startPoint x: 801, startPoint y: 677, endPoint x: 808, endPoint y: 737, distance: 60.4
click at [808, 737] on li "COO Centree Technologies Centree Technologies [DOMAIN_NAME] Public / Private Pr…" at bounding box center [683, 684] width 420 height 158
click at [808, 737] on p "• Managed company finances and operations in a startup environment. Directed re…" at bounding box center [683, 740] width 420 height 23
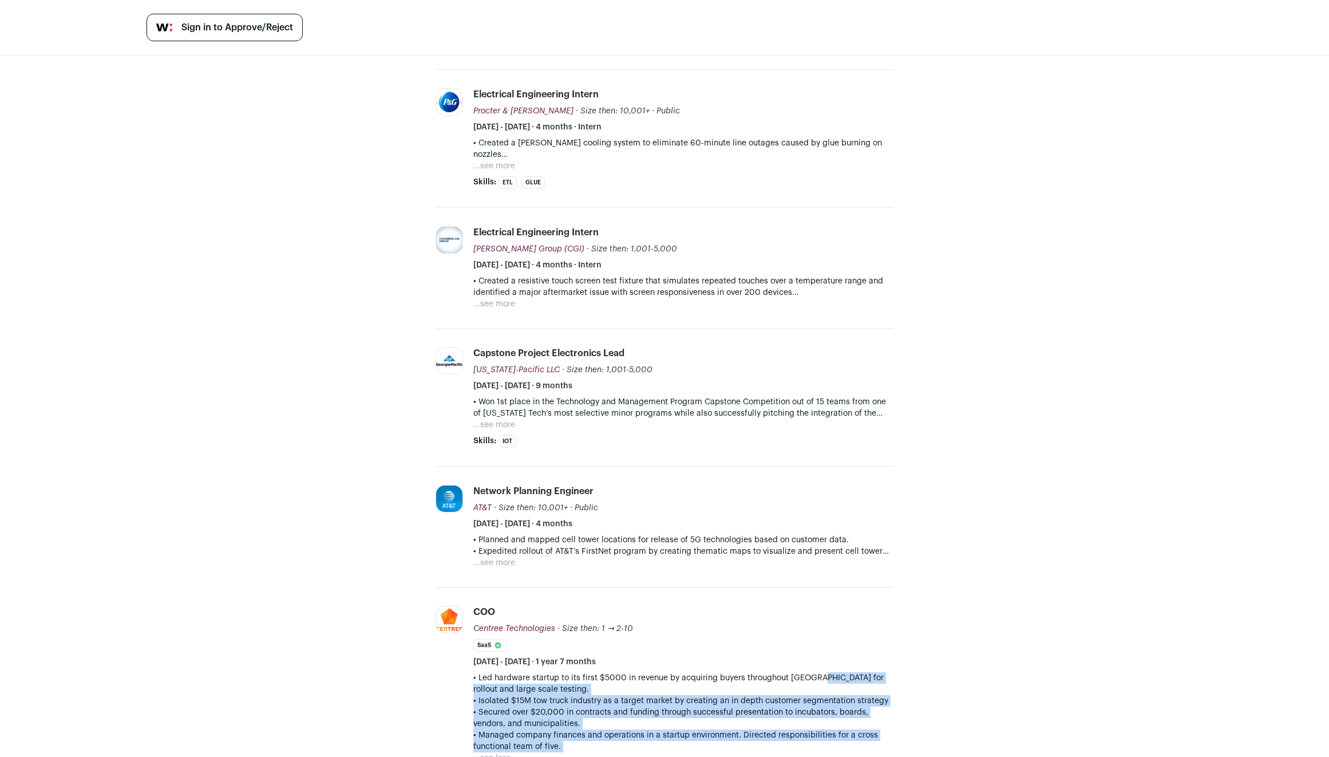
drag, startPoint x: 808, startPoint y: 737, endPoint x: 802, endPoint y: 662, distance: 75.1
click at [802, 672] on div "• Led hardware startup to its first $5000 in revenue by acquiring buyers throug…" at bounding box center [683, 712] width 420 height 80
click at [802, 672] on p "• Led hardware startup to its first $5000 in revenue by acquiring buyers throug…" at bounding box center [683, 683] width 420 height 23
drag, startPoint x: 801, startPoint y: 652, endPoint x: 807, endPoint y: 711, distance: 59.3
click at [807, 711] on li "COO Centree Technologies Centree Technologies [DOMAIN_NAME] Public / Private Pr…" at bounding box center [683, 684] width 420 height 158
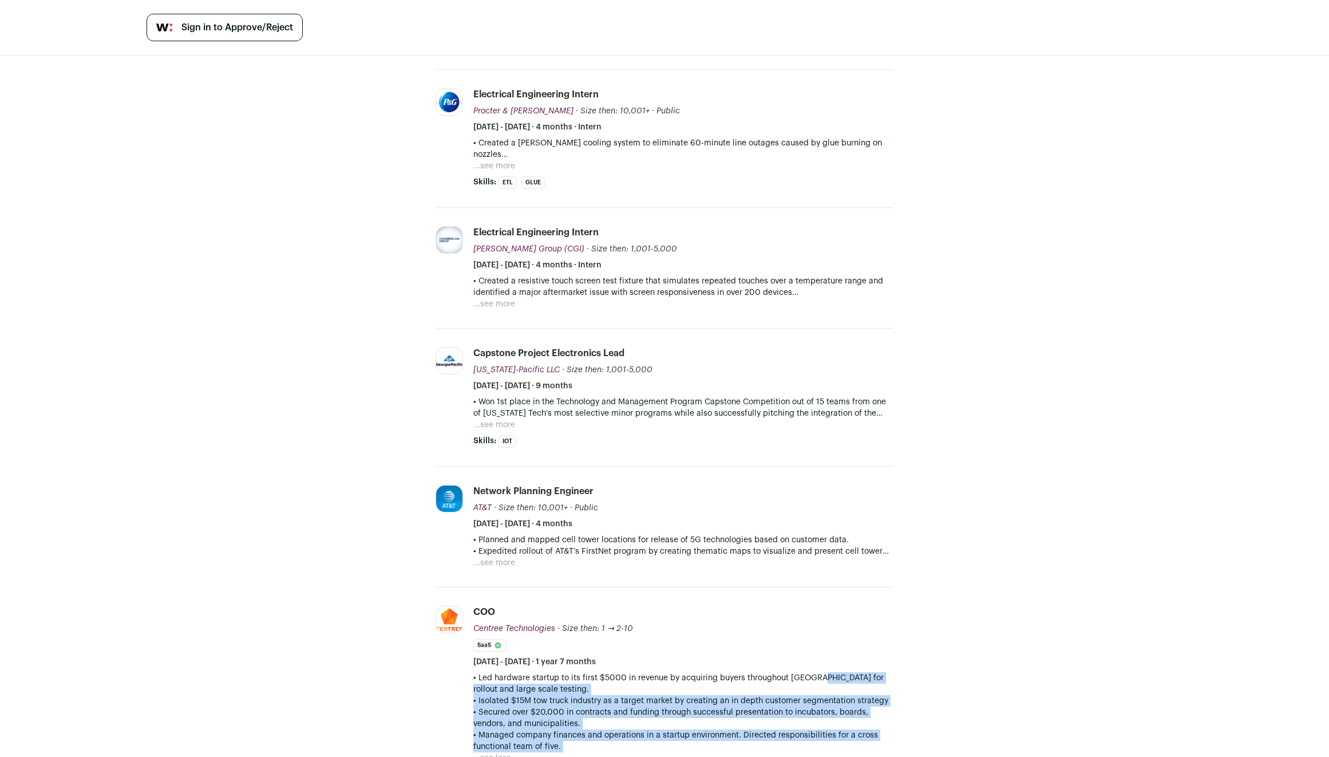
click at [807, 711] on p "• Secured over $20,000 in contracts and funding through successful presentation…" at bounding box center [683, 717] width 420 height 23
drag, startPoint x: 807, startPoint y: 711, endPoint x: 798, endPoint y: 651, distance: 61.3
click at [798, 651] on li "COO Centree Technologies Centree Technologies [DOMAIN_NAME] Public / Private Pr…" at bounding box center [683, 684] width 420 height 158
click at [797, 672] on p "• Led hardware startup to its first $5000 in revenue by acquiring buyers throug…" at bounding box center [683, 683] width 420 height 23
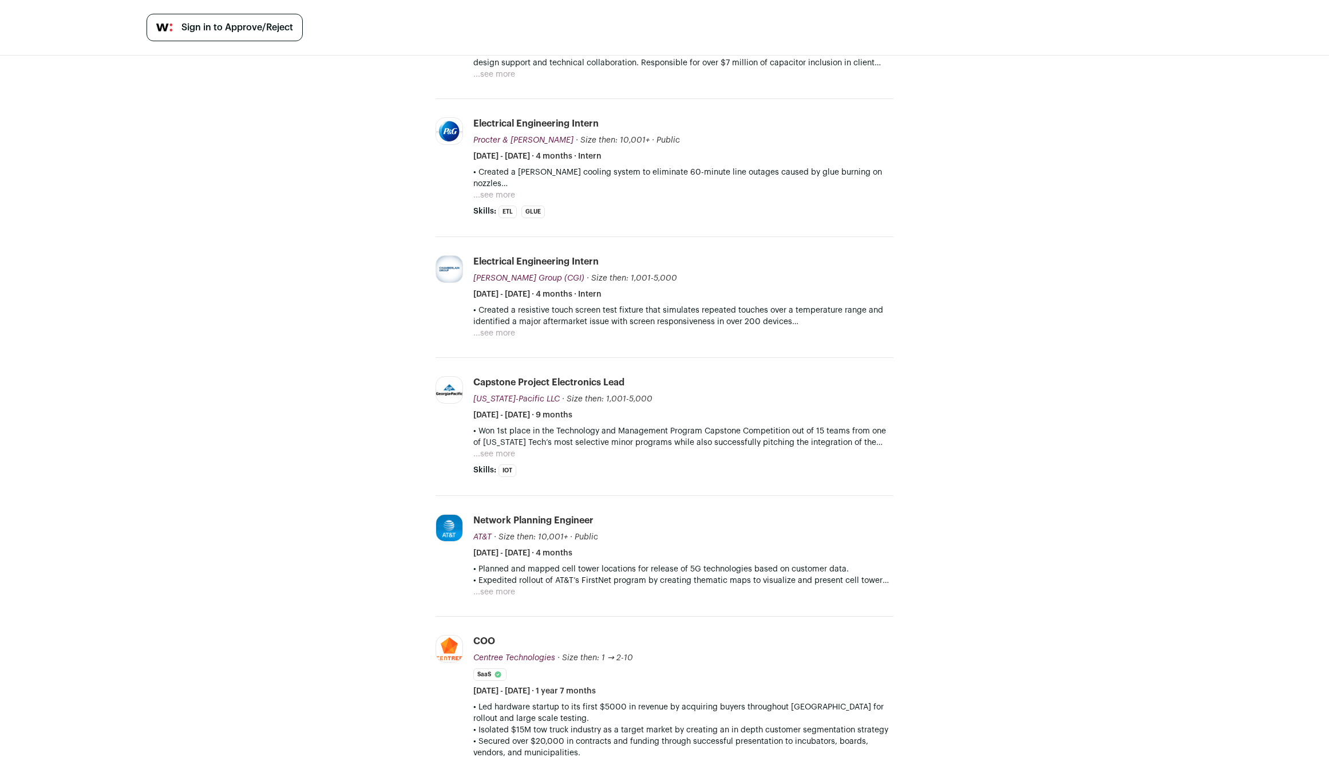
scroll to position [422, 0]
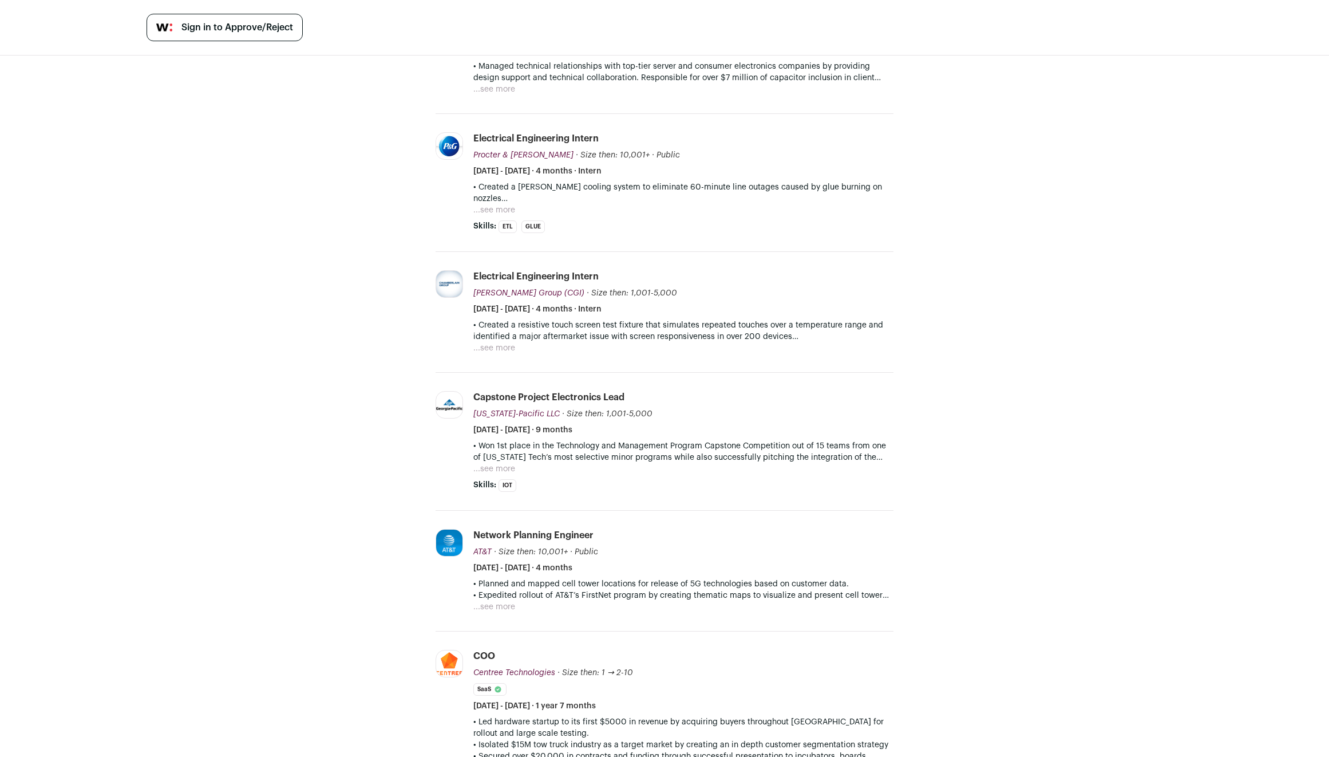
click at [497, 601] on button "...see more" at bounding box center [494, 606] width 42 height 11
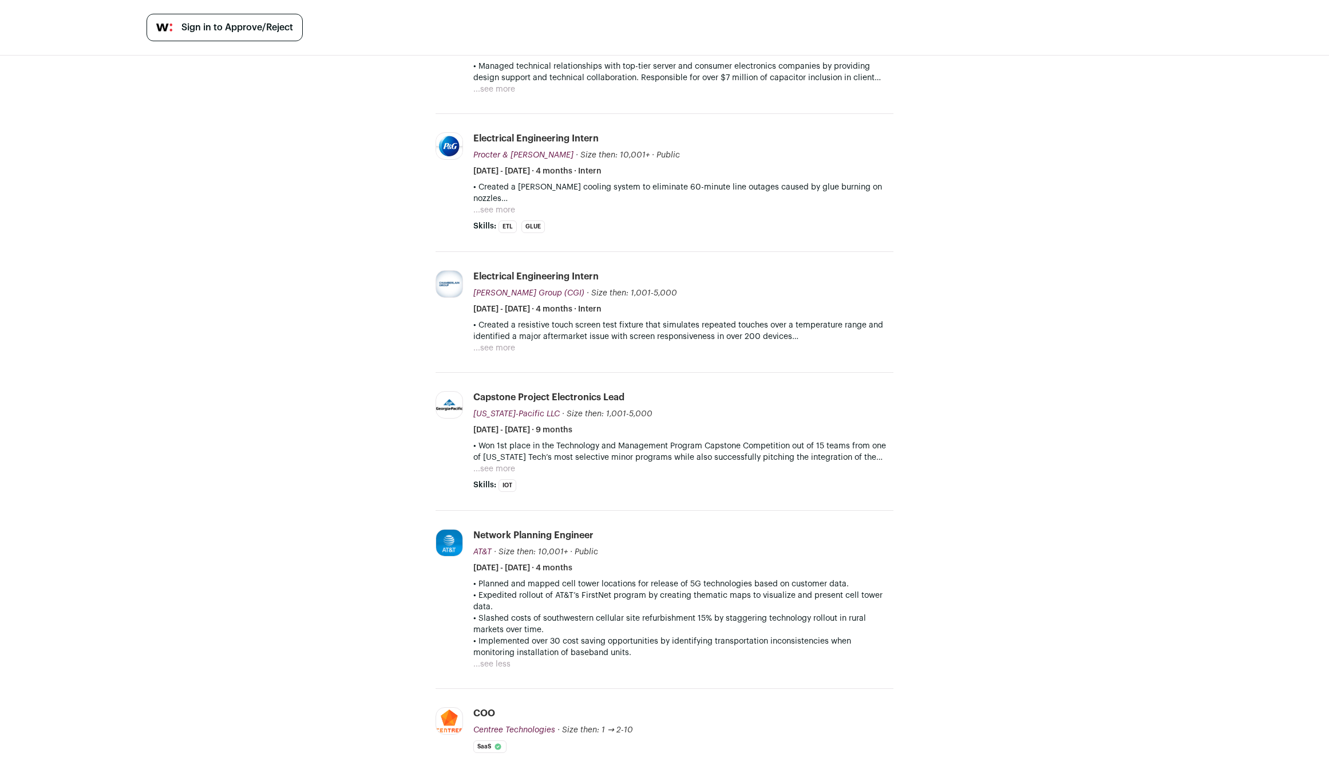
click at [682, 589] on p "• Expedited rollout of AT&T’s FirstNet program by creating thematic maps to vis…" at bounding box center [683, 600] width 420 height 23
drag, startPoint x: 682, startPoint y: 587, endPoint x: 690, endPoint y: 571, distance: 17.9
click at [690, 578] on div "• Planned and mapped cell tower locations for release of 5G technologies based …" at bounding box center [683, 618] width 420 height 80
click at [690, 578] on p "• Planned and mapped cell tower locations for release of 5G technologies based …" at bounding box center [683, 583] width 420 height 11
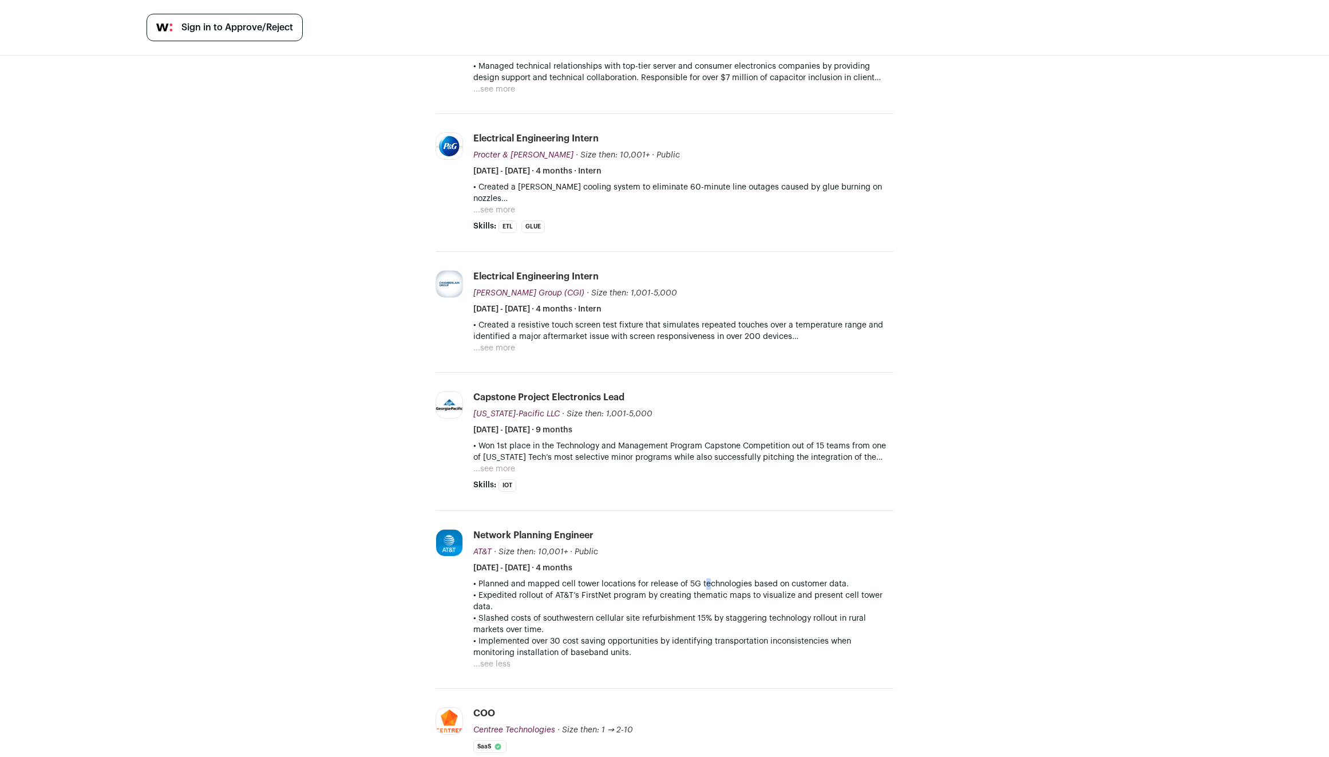
click at [690, 578] on p "• Planned and mapped cell tower locations for release of 5G technologies based …" at bounding box center [683, 583] width 420 height 11
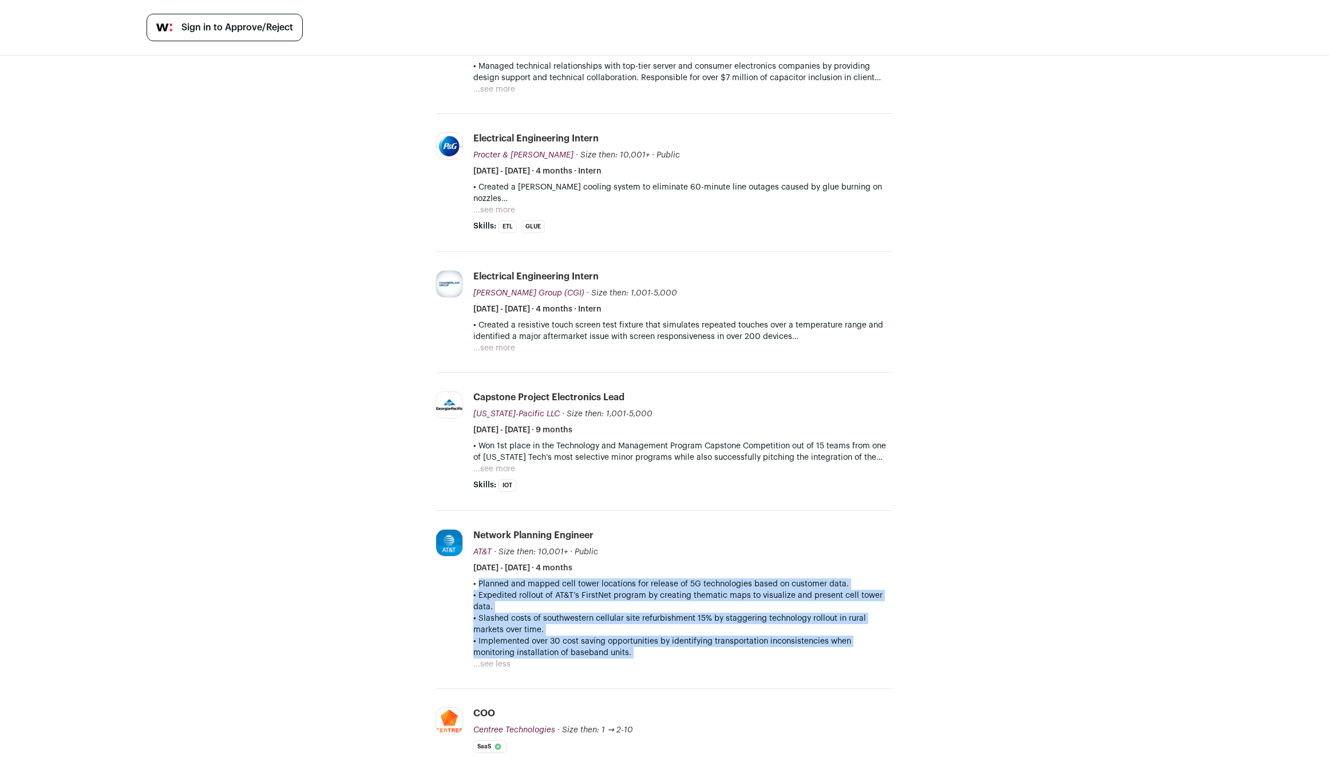
drag, startPoint x: 690, startPoint y: 571, endPoint x: 700, endPoint y: 654, distance: 83.1
click at [700, 654] on div "• Planned and mapped cell tower locations for release of 5G technologies based …" at bounding box center [683, 624] width 420 height 92
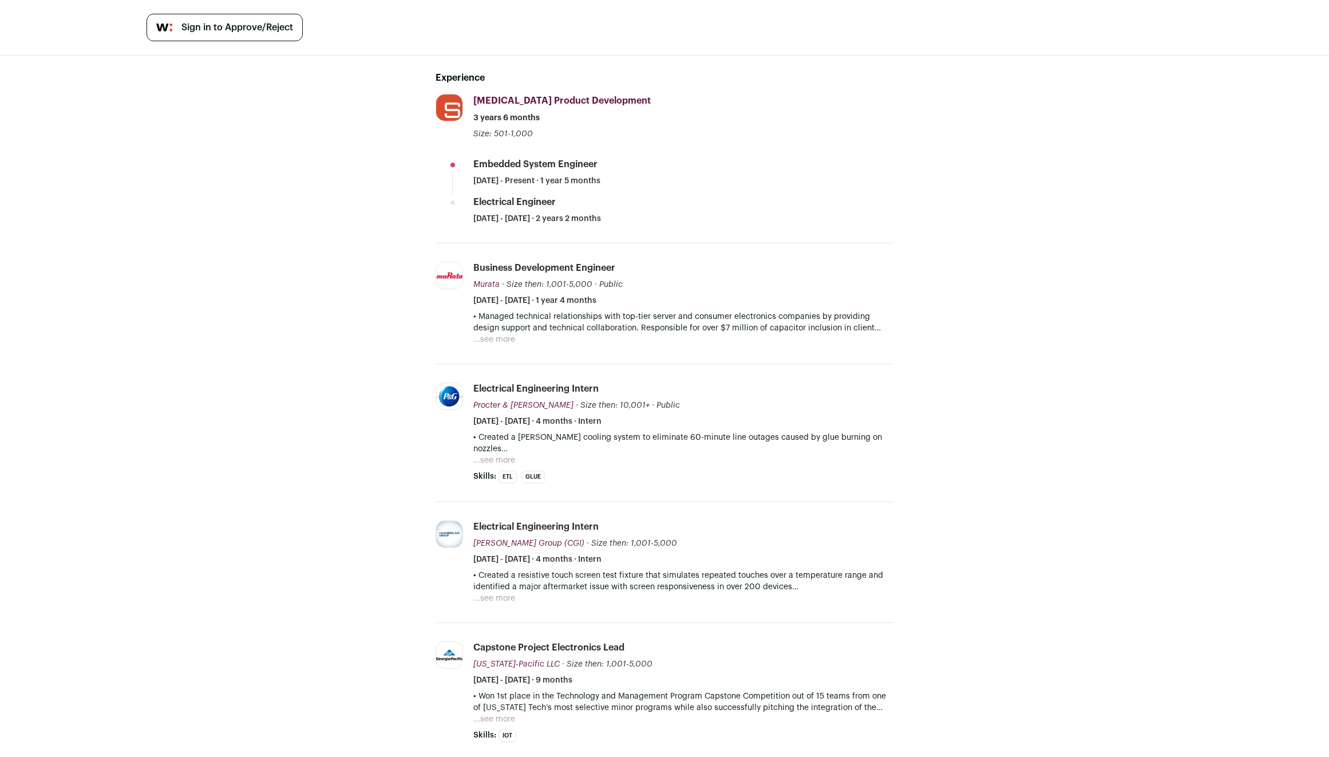
scroll to position [0, 0]
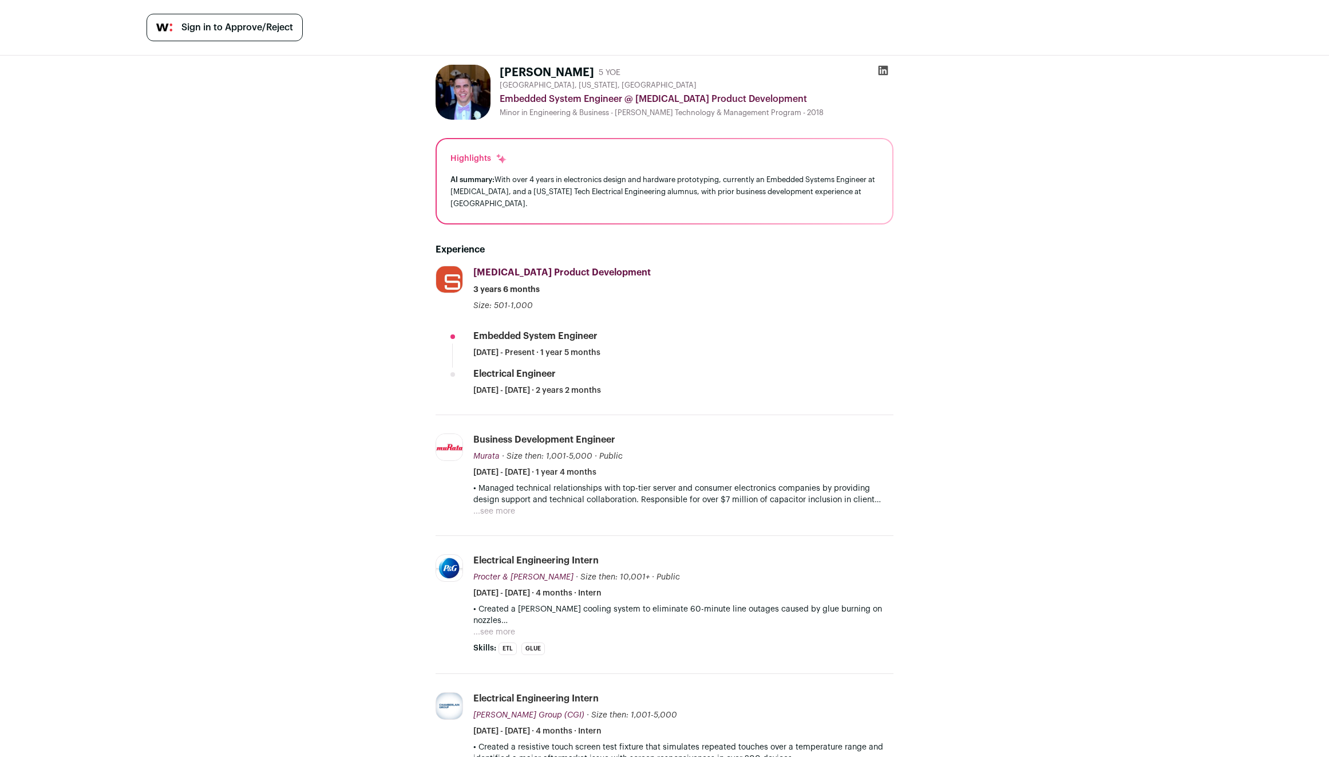
click at [835, 194] on div "AI summary: With over 4 years in electronics design and hardware prototyping, c…" at bounding box center [664, 191] width 428 height 36
click at [835, 191] on div "AI summary: With over 4 years in electronics design and hardware prototyping, c…" at bounding box center [664, 191] width 428 height 36
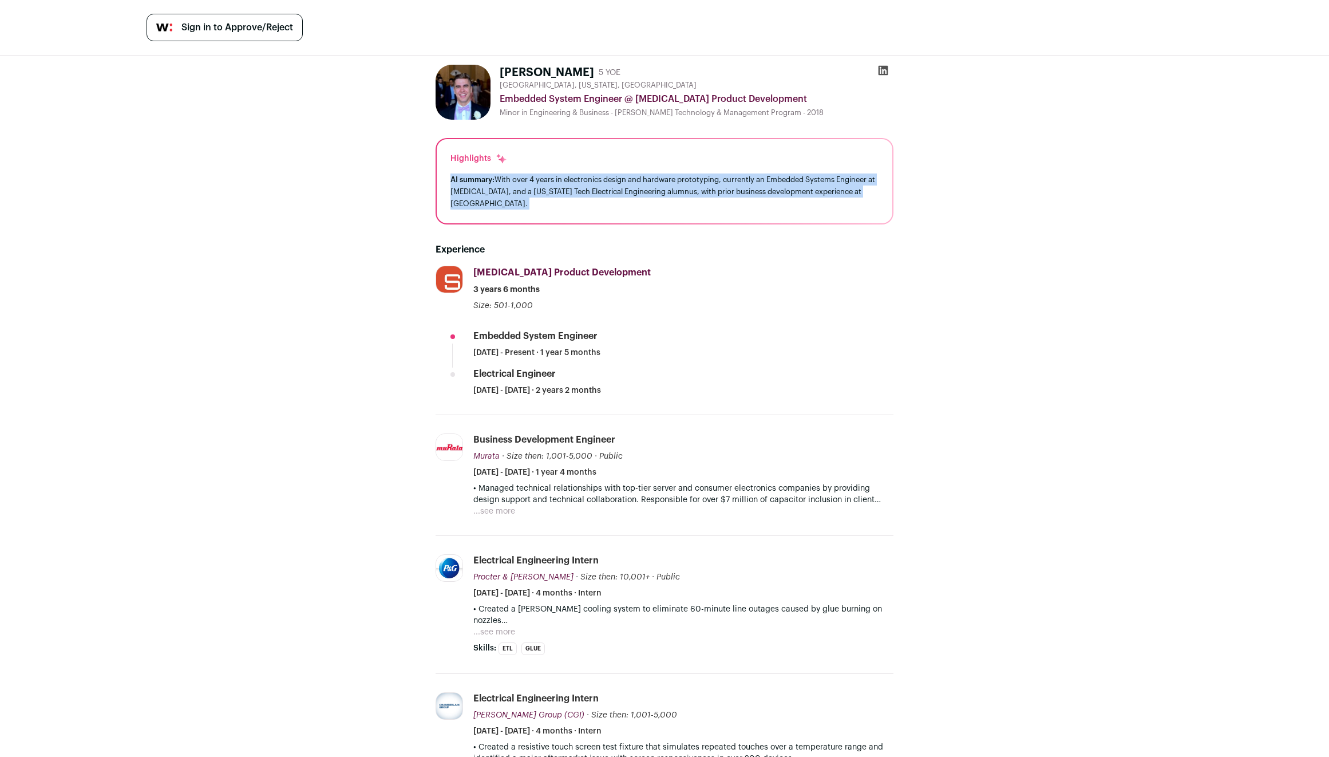
click at [835, 191] on div "AI summary: With over 4 years in electronics design and hardware prototyping, c…" at bounding box center [664, 191] width 428 height 36
click at [833, 189] on div "AI summary: With over 4 years in electronics design and hardware prototyping, c…" at bounding box center [664, 191] width 428 height 36
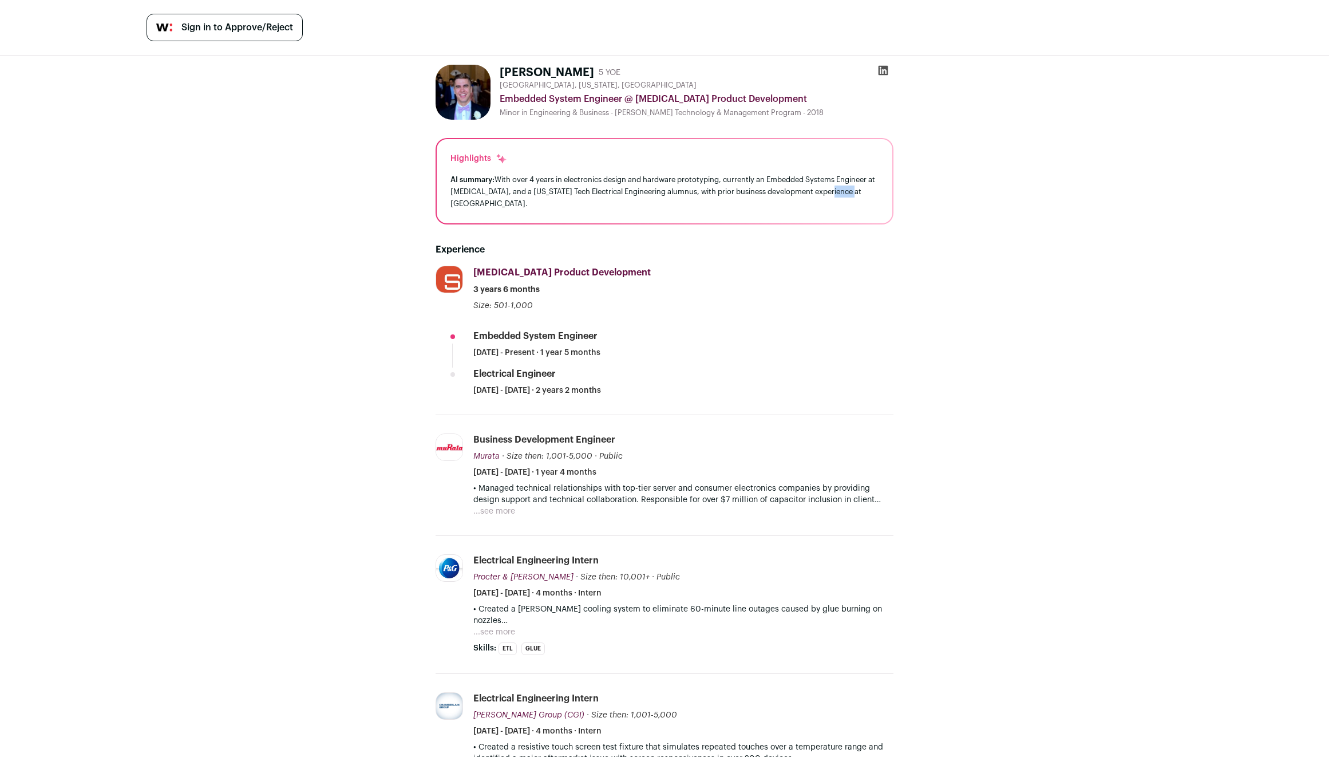
click at [833, 189] on div "AI summary: With over 4 years in electronics design and hardware prototyping, c…" at bounding box center [664, 191] width 428 height 36
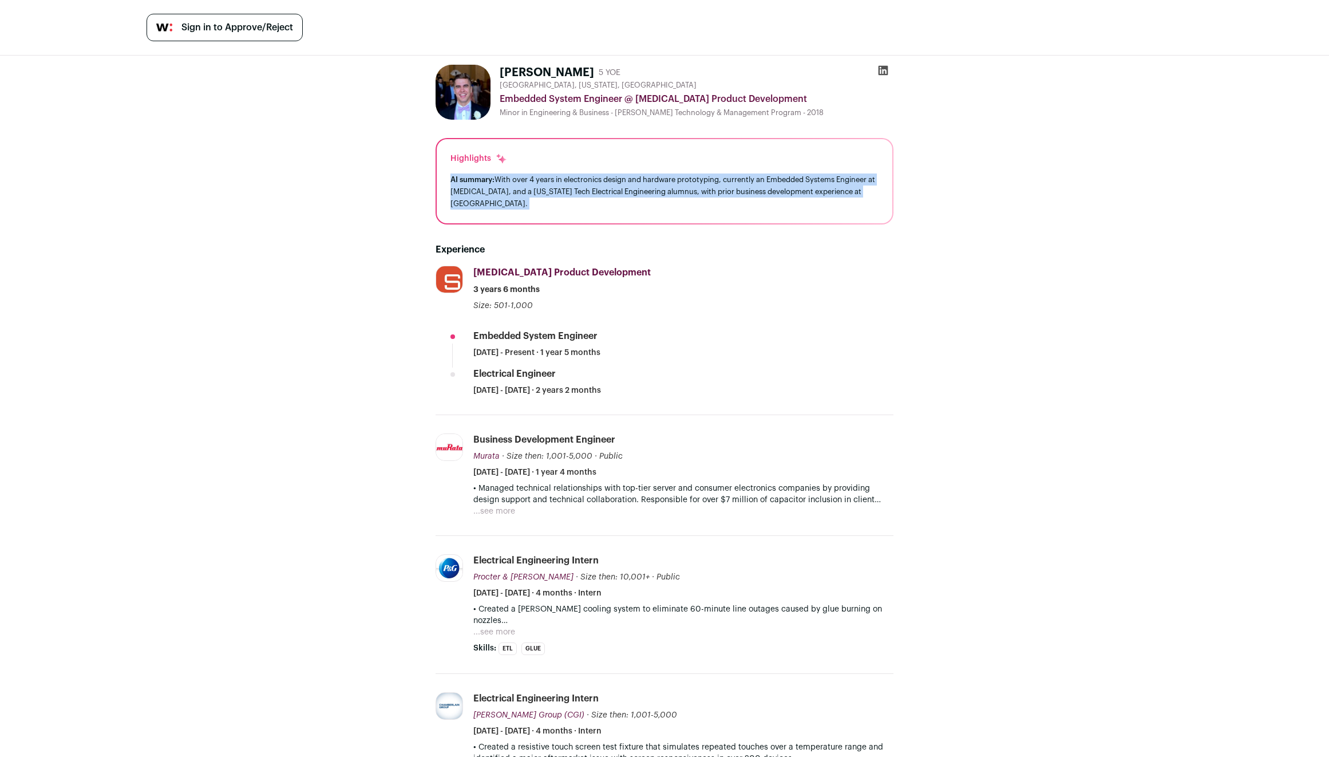
click at [833, 189] on div "AI summary: With over 4 years in electronics design and hardware prototyping, c…" at bounding box center [664, 191] width 428 height 36
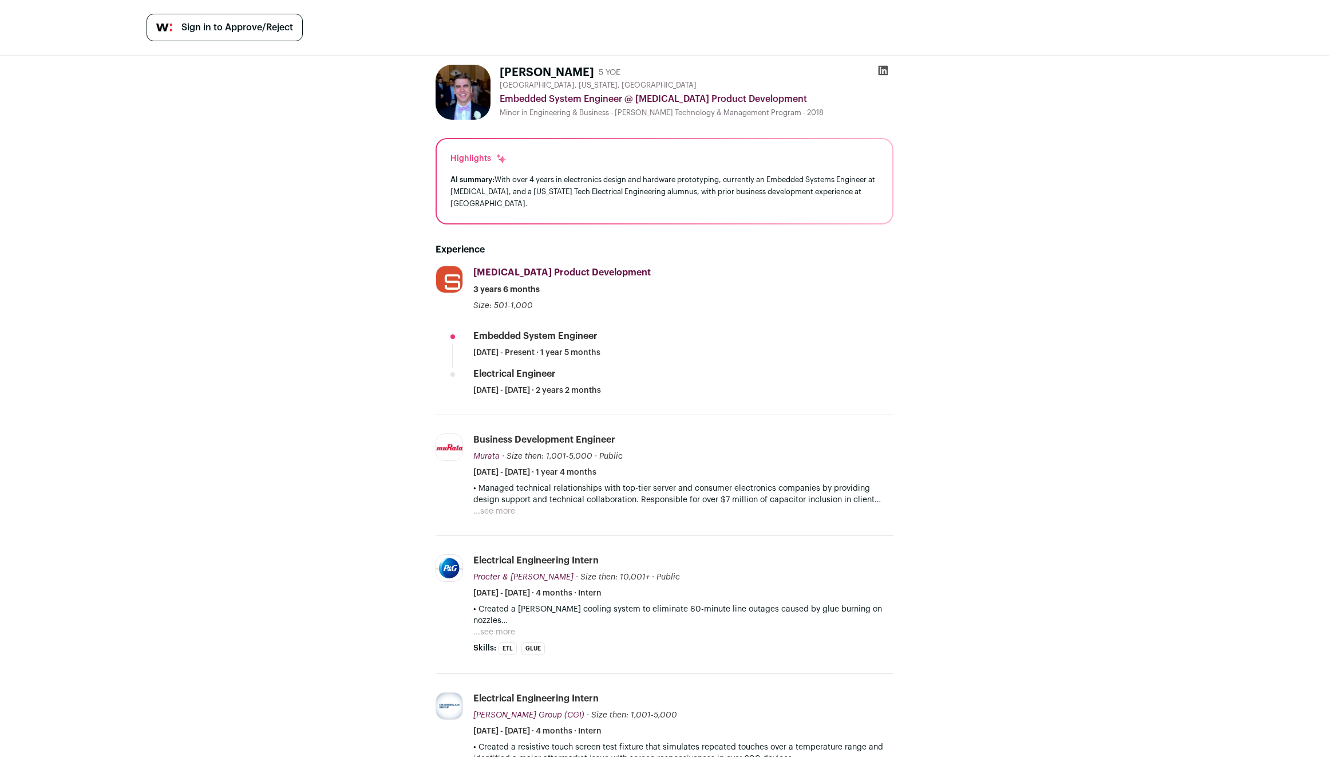
click at [879, 68] on icon at bounding box center [883, 71] width 10 height 10
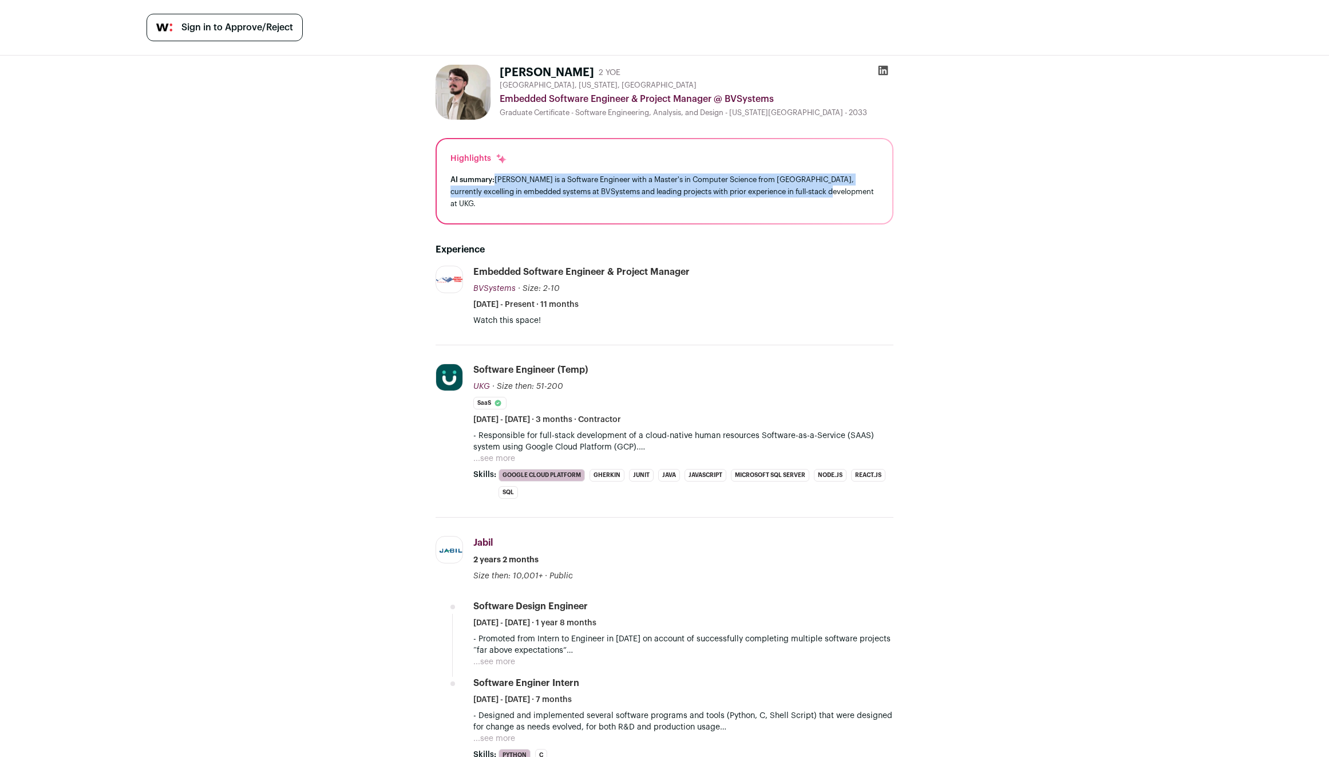
drag, startPoint x: 490, startPoint y: 178, endPoint x: 847, endPoint y: 193, distance: 356.9
click at [847, 193] on div "AI summary: Michael is a Software Engineer with a Master's in Computer Science …" at bounding box center [664, 191] width 428 height 36
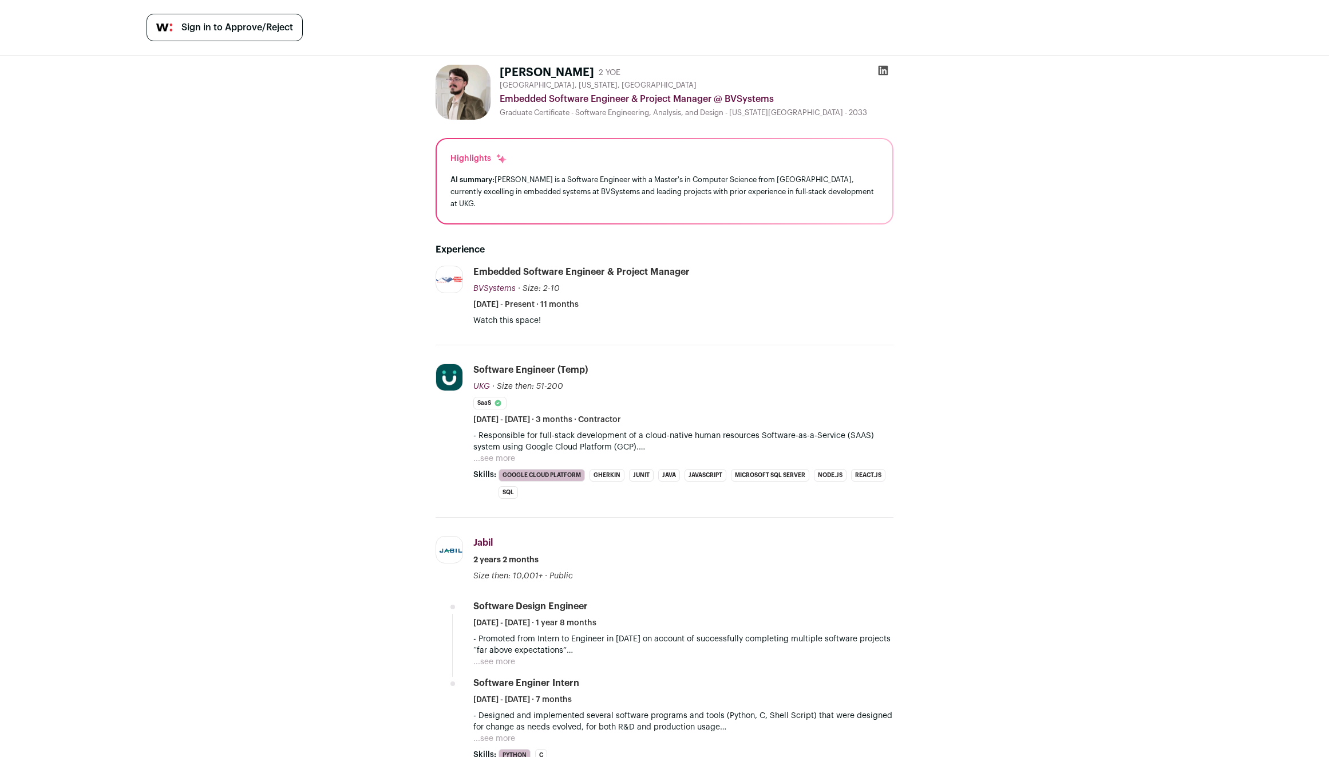
drag, startPoint x: 847, startPoint y: 193, endPoint x: 843, endPoint y: 165, distance: 28.3
click at [843, 165] on div "Highlights AI summary: Michael is a Software Engineer with a Master's in Comput…" at bounding box center [665, 181] width 456 height 84
drag, startPoint x: 843, startPoint y: 165, endPoint x: 845, endPoint y: 191, distance: 26.4
click at [845, 191] on div "Highlights AI summary: Michael is a Software Engineer with a Master's in Comput…" at bounding box center [665, 181] width 456 height 84
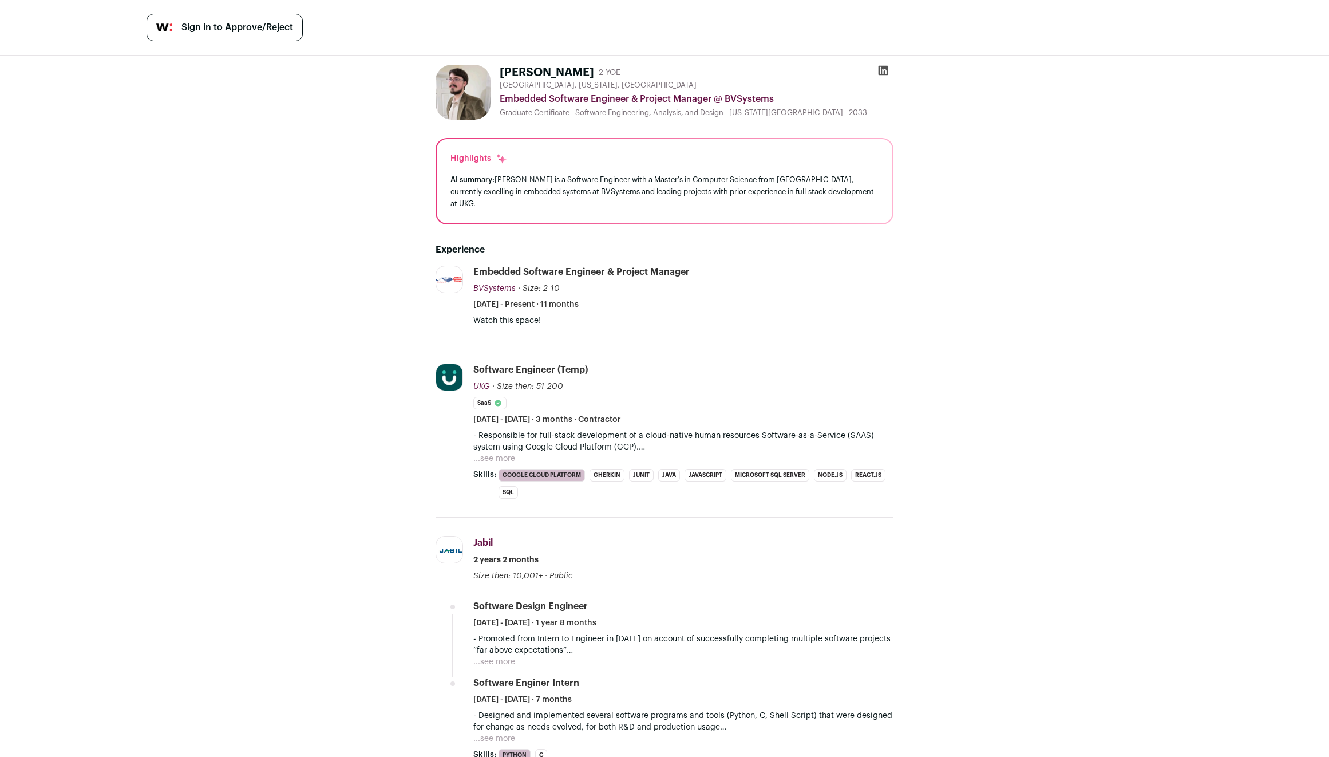
click at [845, 191] on div "AI summary: Michael is a Software Engineer with a Master's in Computer Science …" at bounding box center [664, 191] width 428 height 36
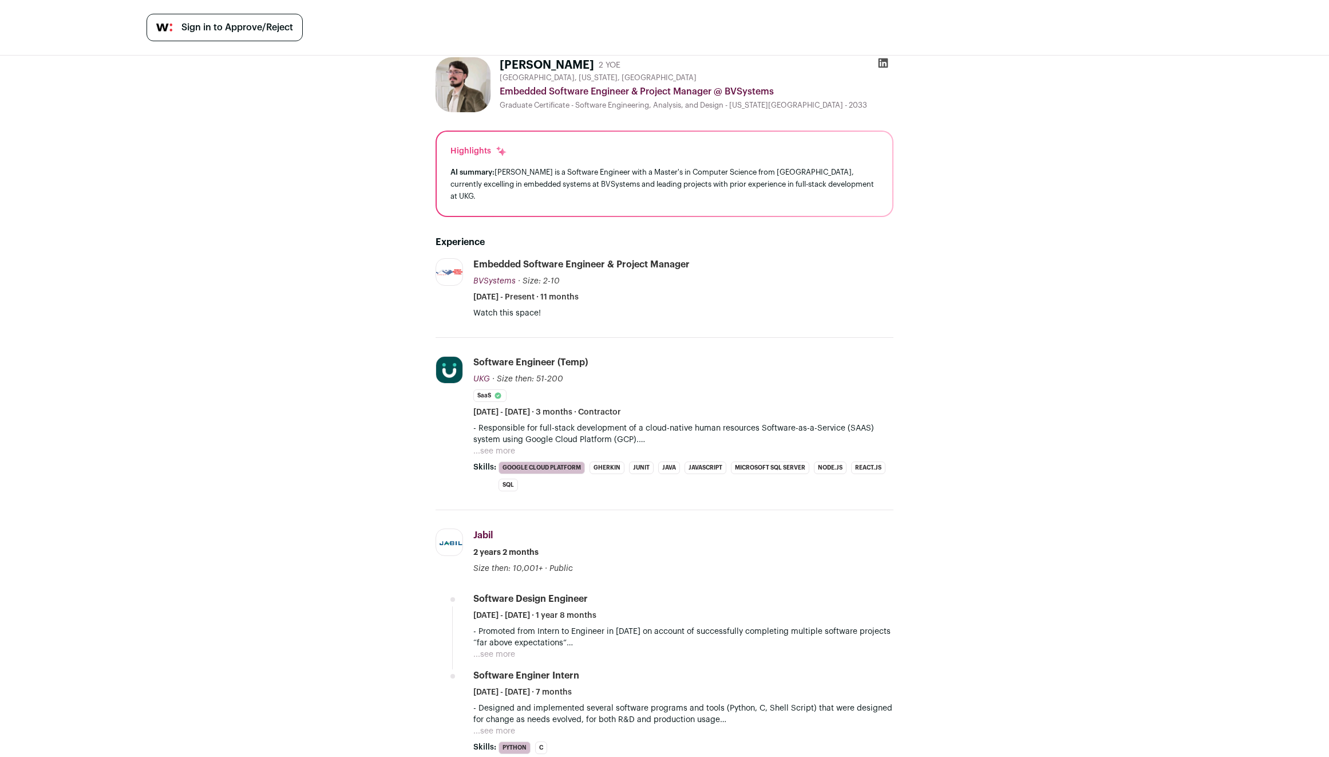
scroll to position [199, 0]
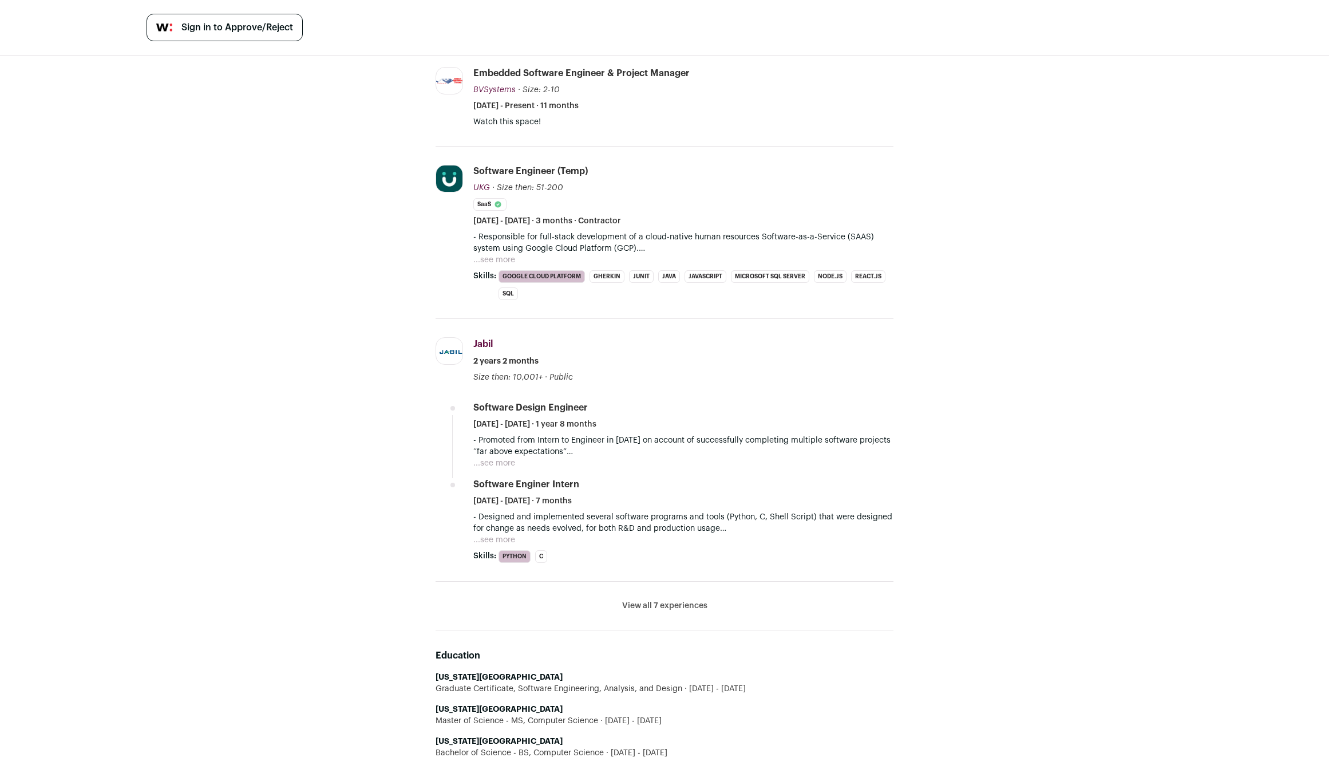
click at [669, 434] on p "- Promoted from Intern to Engineer in January 2023 on account of successfully c…" at bounding box center [683, 445] width 420 height 23
click at [649, 434] on p "- Promoted from Intern to Engineer in January 2023 on account of successfully c…" at bounding box center [683, 445] width 420 height 23
click at [504, 457] on button "...see more" at bounding box center [494, 462] width 42 height 11
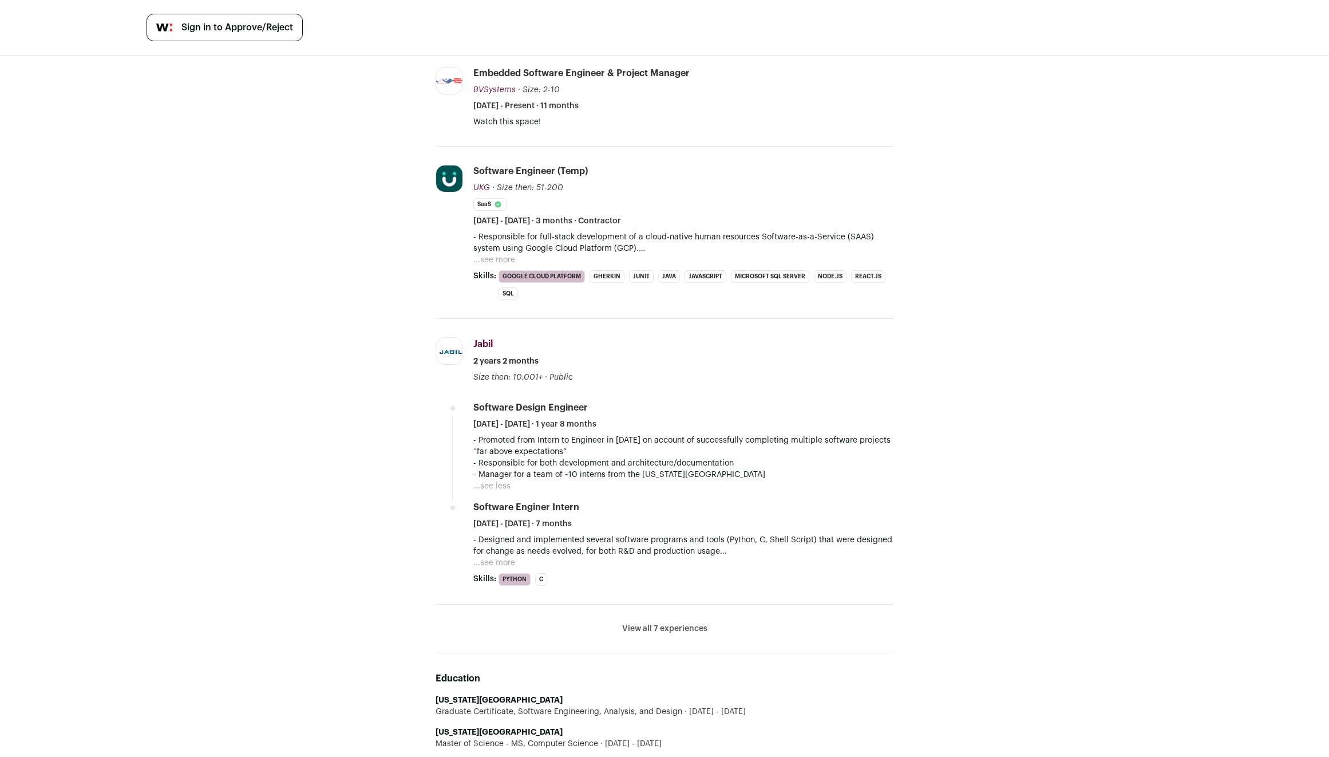
click at [565, 438] on p "- Promoted from Intern to Engineer in January 2023 on account of successfully c…" at bounding box center [683, 445] width 420 height 23
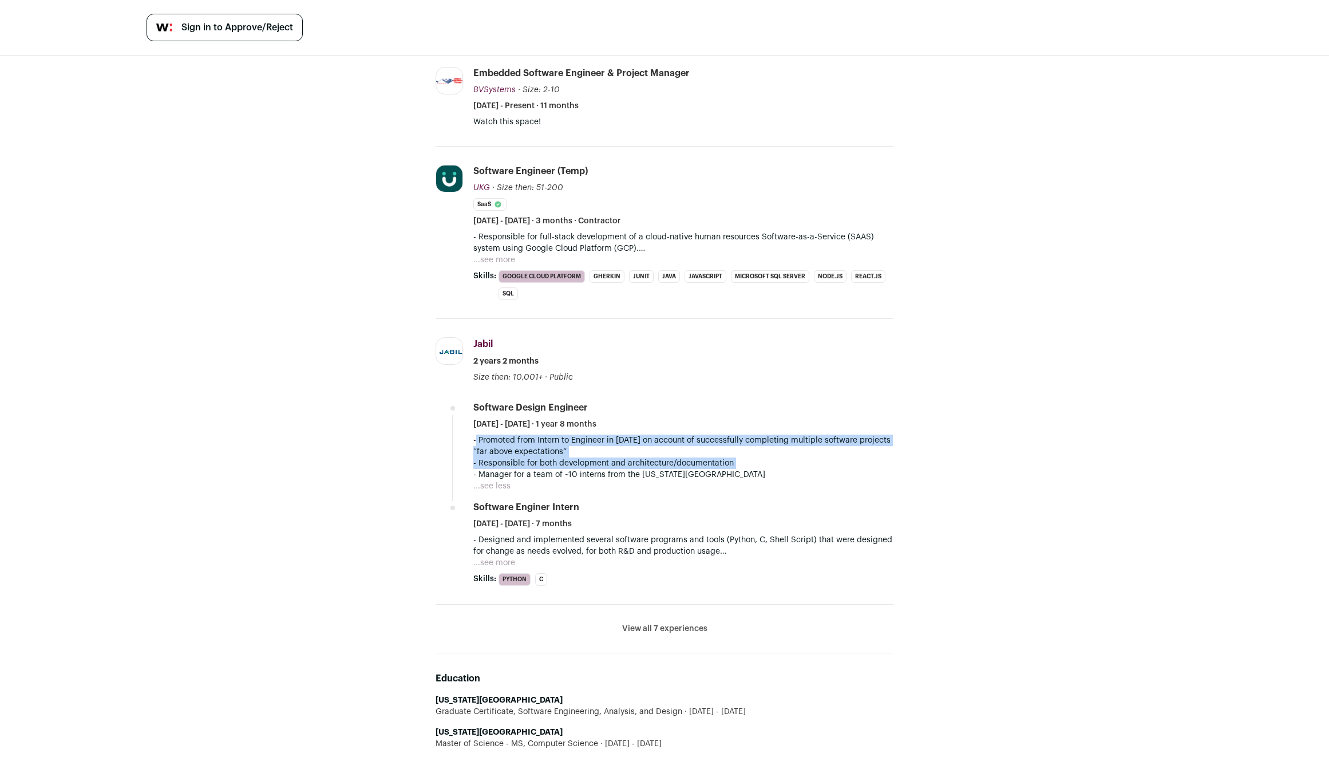
drag, startPoint x: 565, startPoint y: 438, endPoint x: 572, endPoint y: 451, distance: 14.3
click at [572, 450] on div "- Promoted from Intern to Engineer in January 2023 on account of successfully c…" at bounding box center [683, 457] width 420 height 46
click at [572, 457] on p "- Responsible for both development and architecture/documentation" at bounding box center [683, 462] width 420 height 11
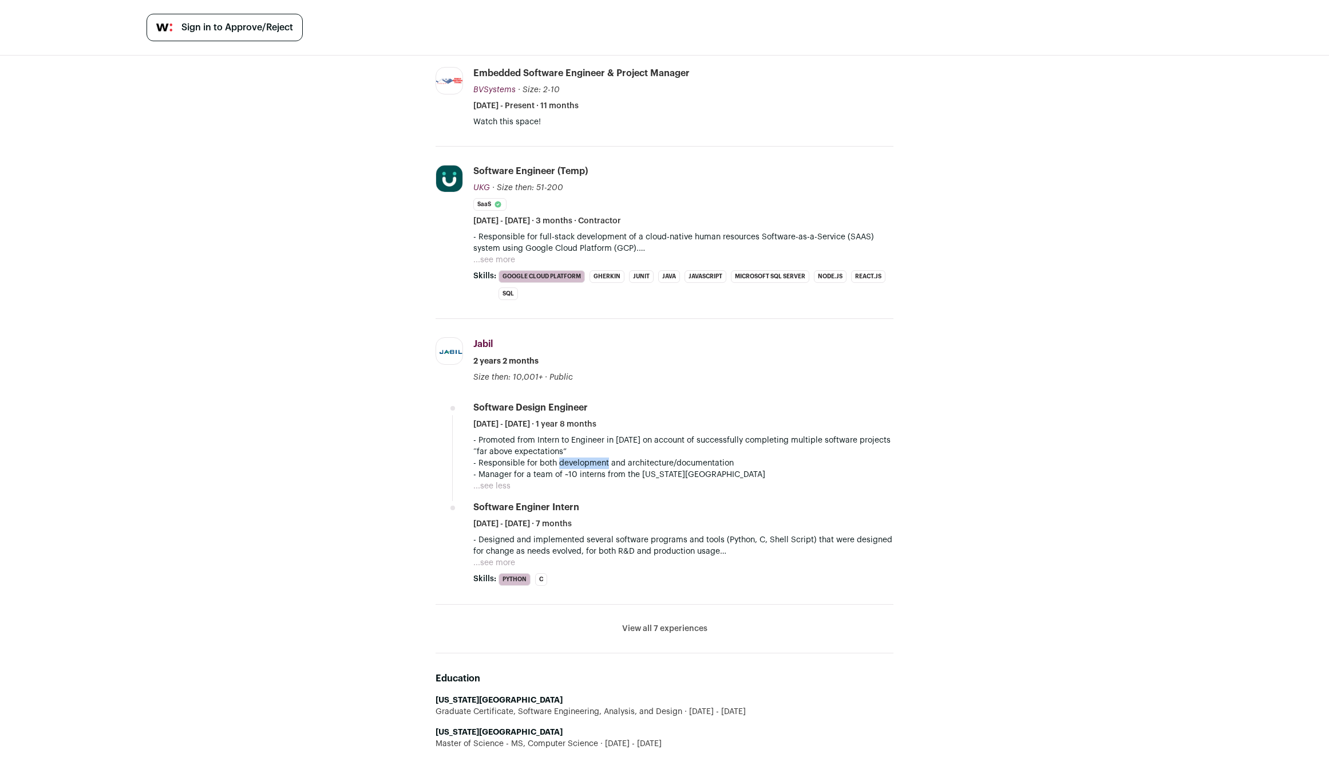
click at [572, 457] on p "- Responsible for both development and architecture/documentation" at bounding box center [683, 462] width 420 height 11
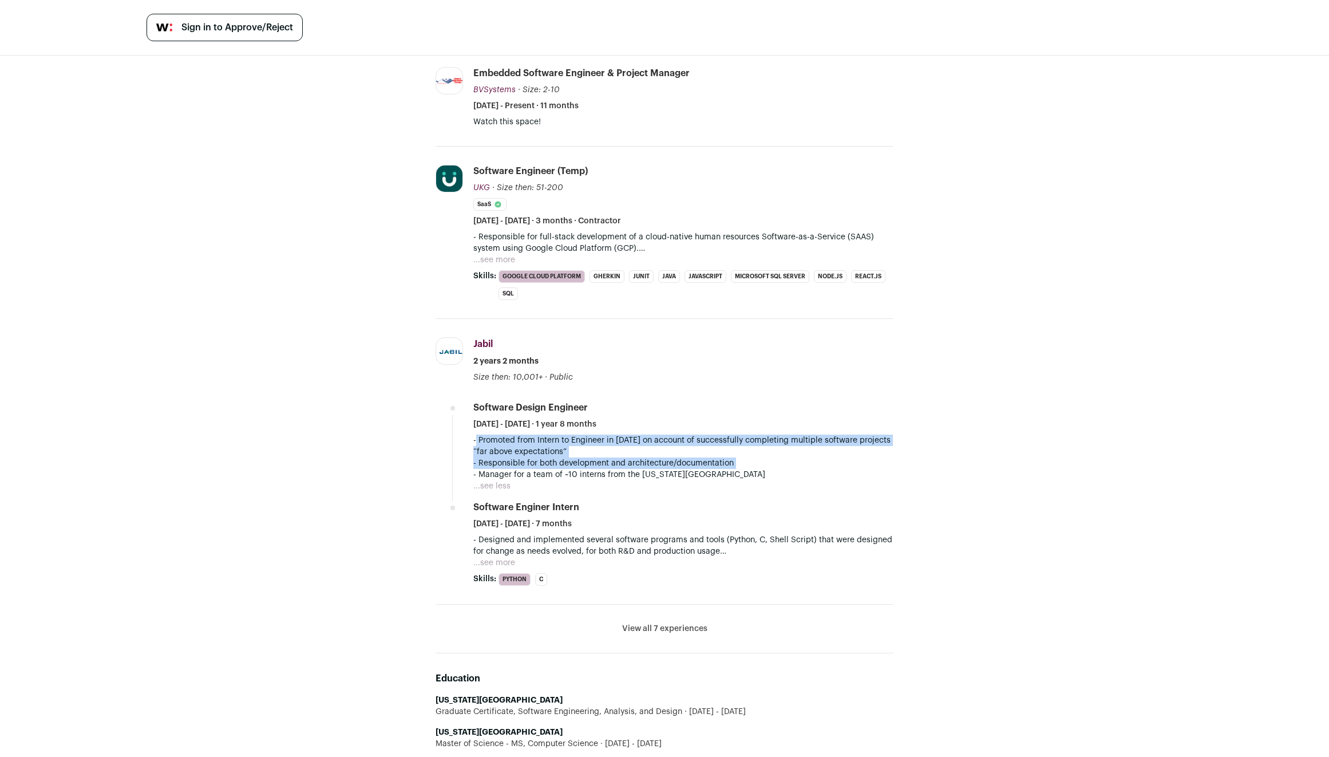
drag, startPoint x: 572, startPoint y: 451, endPoint x: 568, endPoint y: 436, distance: 15.3
click at [568, 436] on div "- Promoted from Intern to Engineer in January 2023 on account of successfully c…" at bounding box center [683, 457] width 420 height 46
click at [568, 436] on p "- Promoted from Intern to Engineer in January 2023 on account of successfully c…" at bounding box center [683, 445] width 420 height 23
drag, startPoint x: 568, startPoint y: 436, endPoint x: 570, endPoint y: 456, distance: 19.5
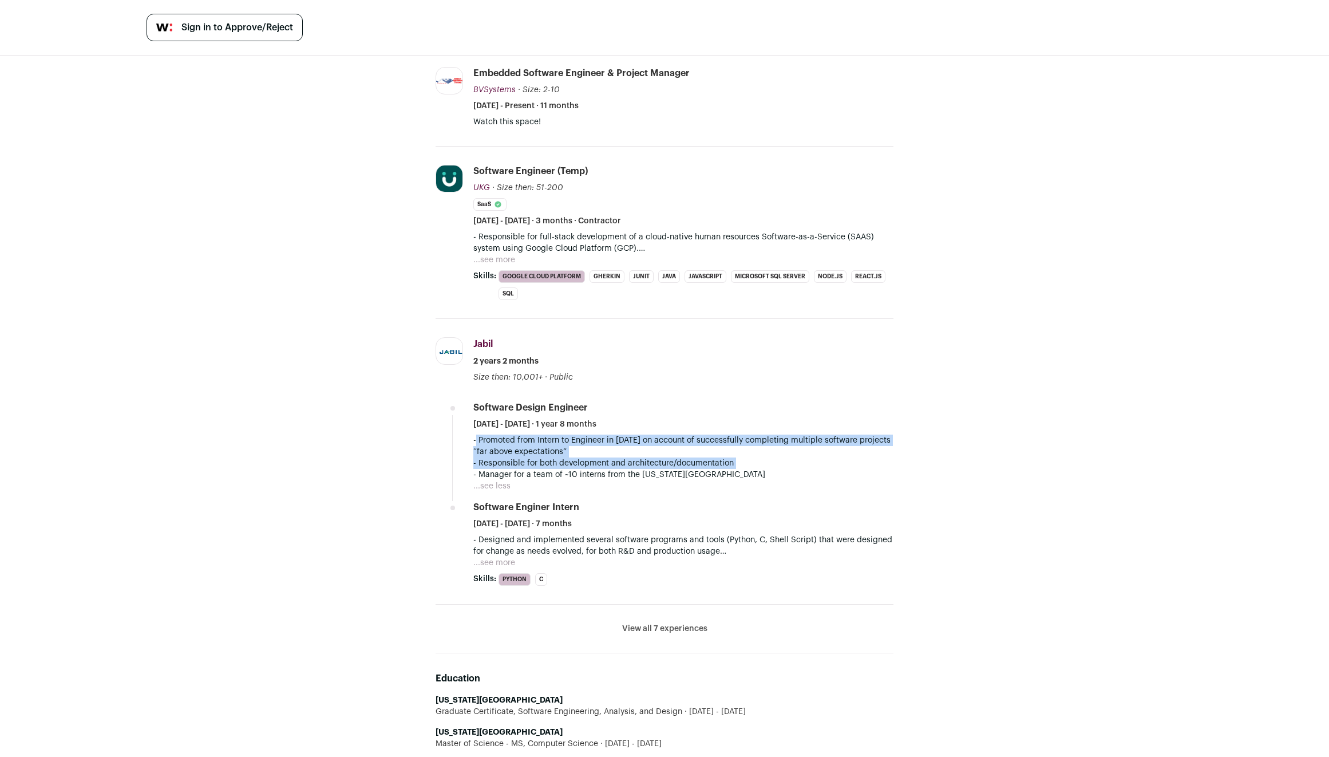
click at [570, 456] on div "- Promoted from Intern to Engineer in January 2023 on account of successfully c…" at bounding box center [683, 457] width 420 height 46
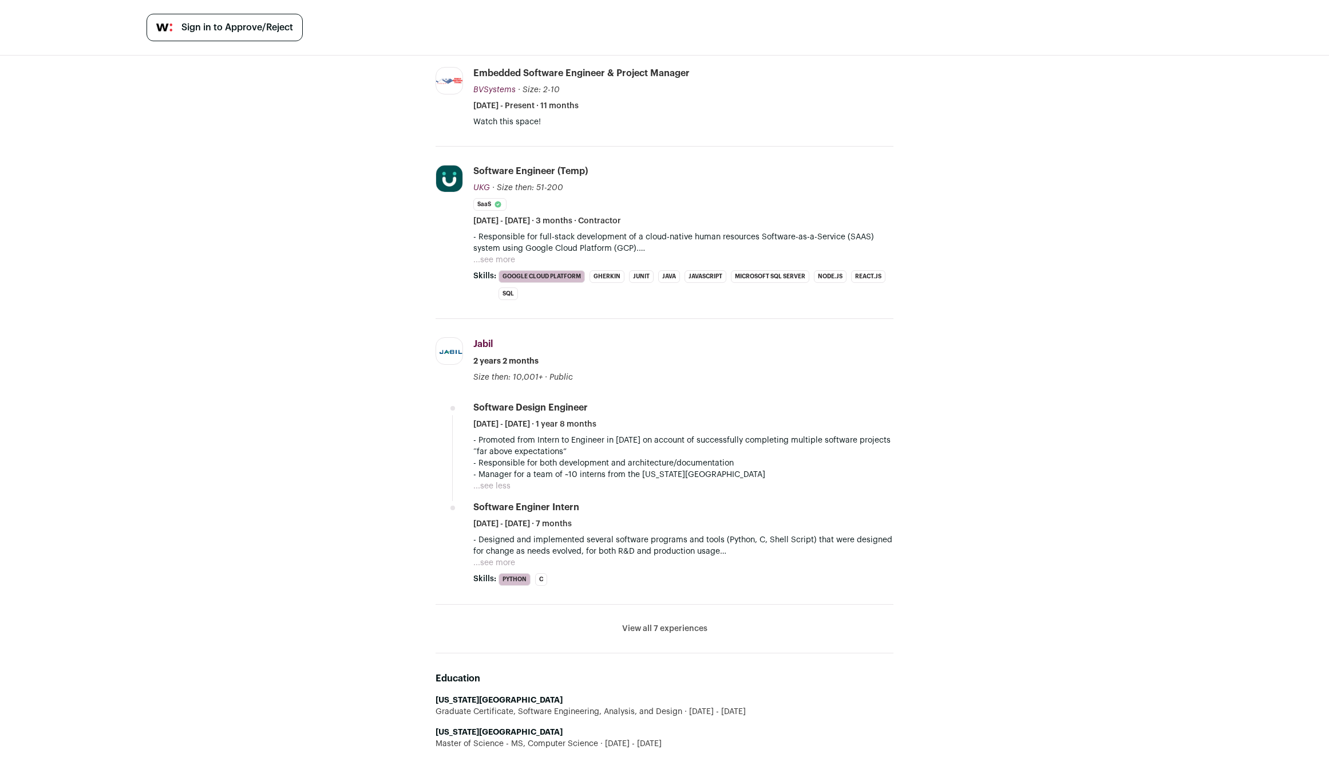
click at [571, 469] on p "- Manager for a team of ~10 interns from the New Jersey Institute of Technology" at bounding box center [683, 474] width 420 height 11
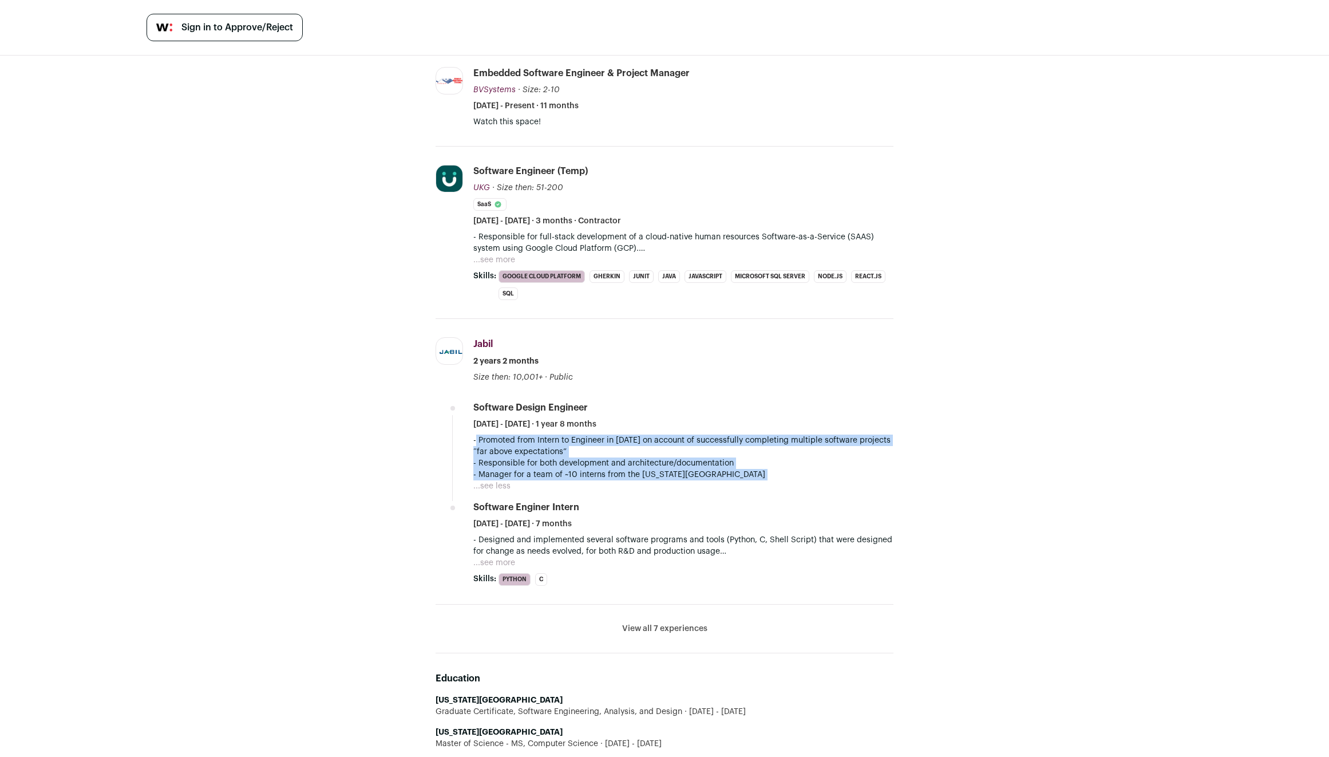
drag, startPoint x: 571, startPoint y: 461, endPoint x: 571, endPoint y: 434, distance: 26.9
click at [571, 434] on div "- Promoted from Intern to Engineer in January 2023 on account of successfully c…" at bounding box center [683, 457] width 420 height 46
click at [571, 434] on p "- Promoted from Intern to Engineer in January 2023 on account of successfully c…" at bounding box center [683, 445] width 420 height 23
drag, startPoint x: 571, startPoint y: 434, endPoint x: 575, endPoint y: 468, distance: 33.4
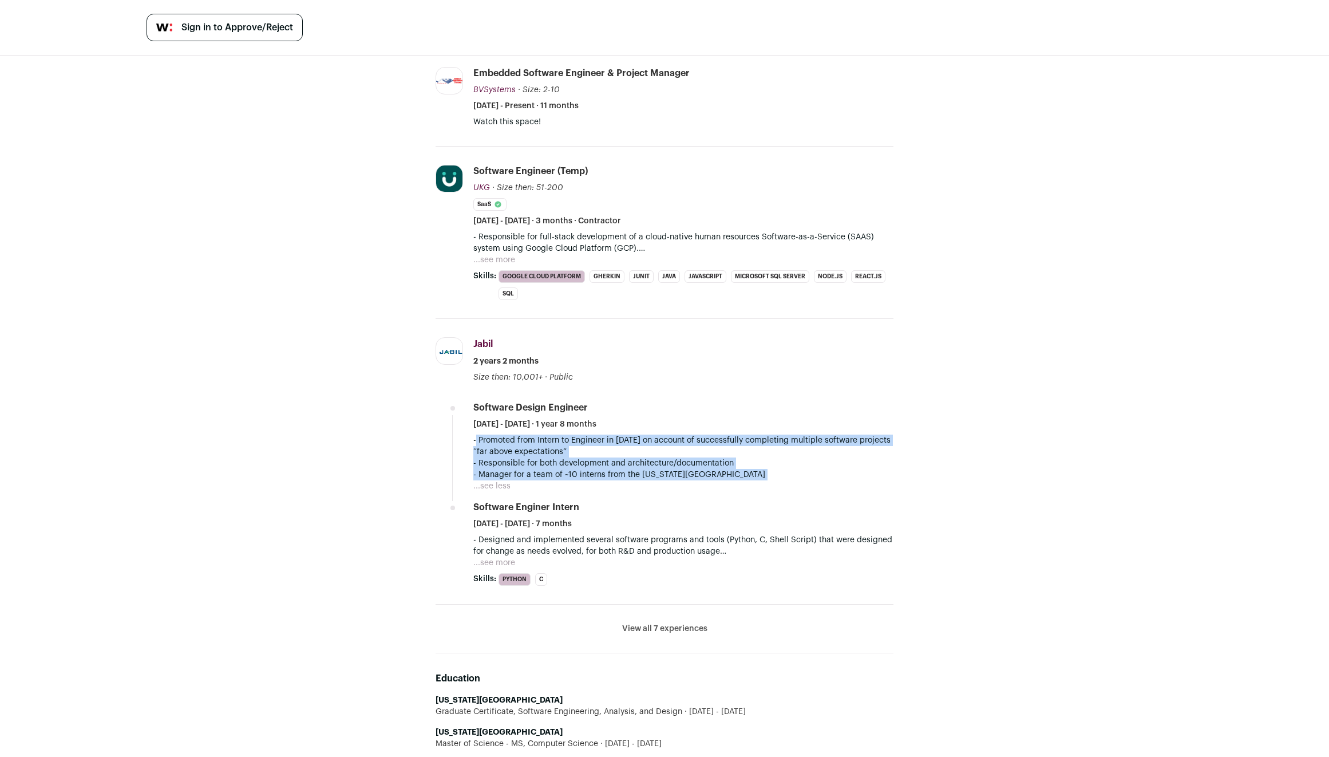
click at [575, 468] on div "- Promoted from Intern to Engineer in January 2023 on account of successfully c…" at bounding box center [683, 457] width 420 height 46
click at [575, 469] on p "- Manager for a team of ~10 interns from the New Jersey Institute of Technology" at bounding box center [683, 474] width 420 height 11
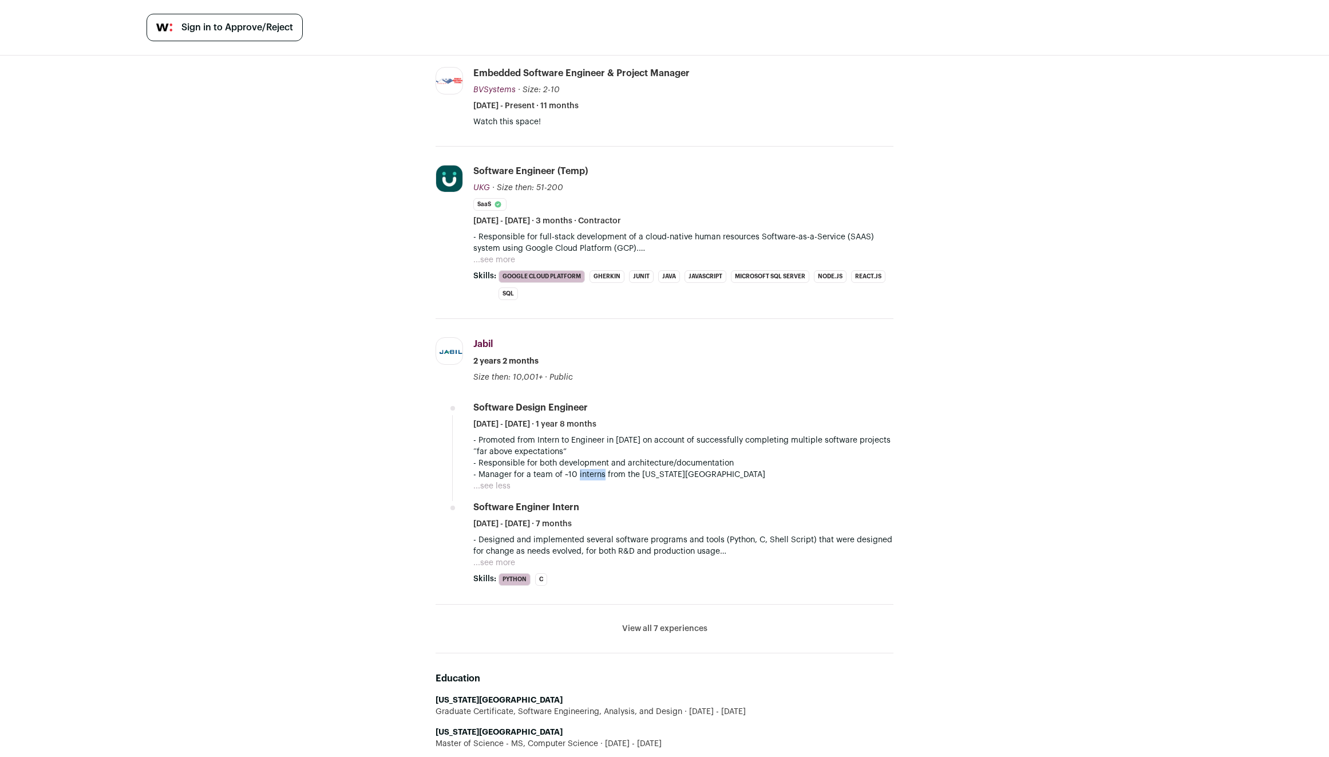
click at [575, 469] on p "- Manager for a team of ~10 interns from the New Jersey Institute of Technology" at bounding box center [683, 474] width 420 height 11
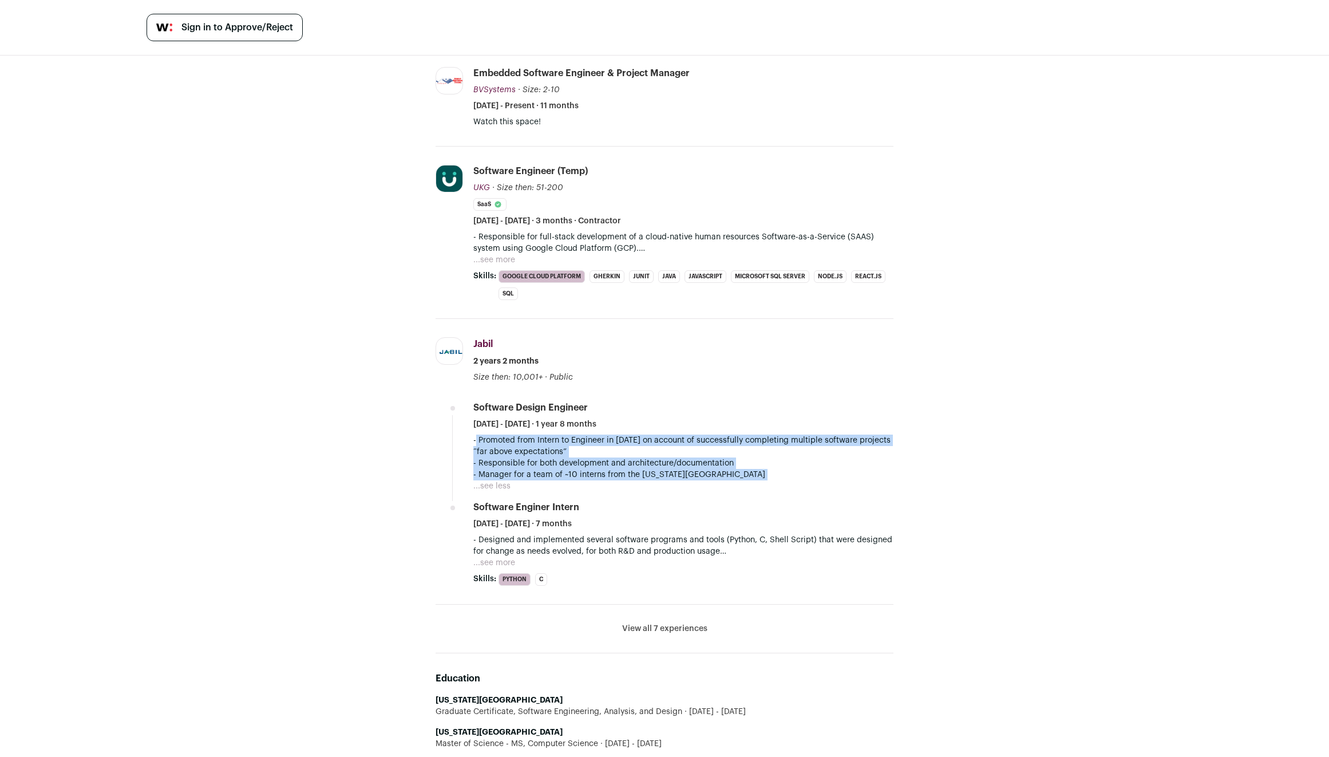
drag, startPoint x: 575, startPoint y: 468, endPoint x: 568, endPoint y: 431, distance: 37.4
click at [568, 434] on div "- Promoted from Intern to Engineer in January 2023 on account of successfully c…" at bounding box center [683, 457] width 420 height 46
click at [568, 434] on p "- Promoted from Intern to Engineer in January 2023 on account of successfully c…" at bounding box center [683, 445] width 420 height 23
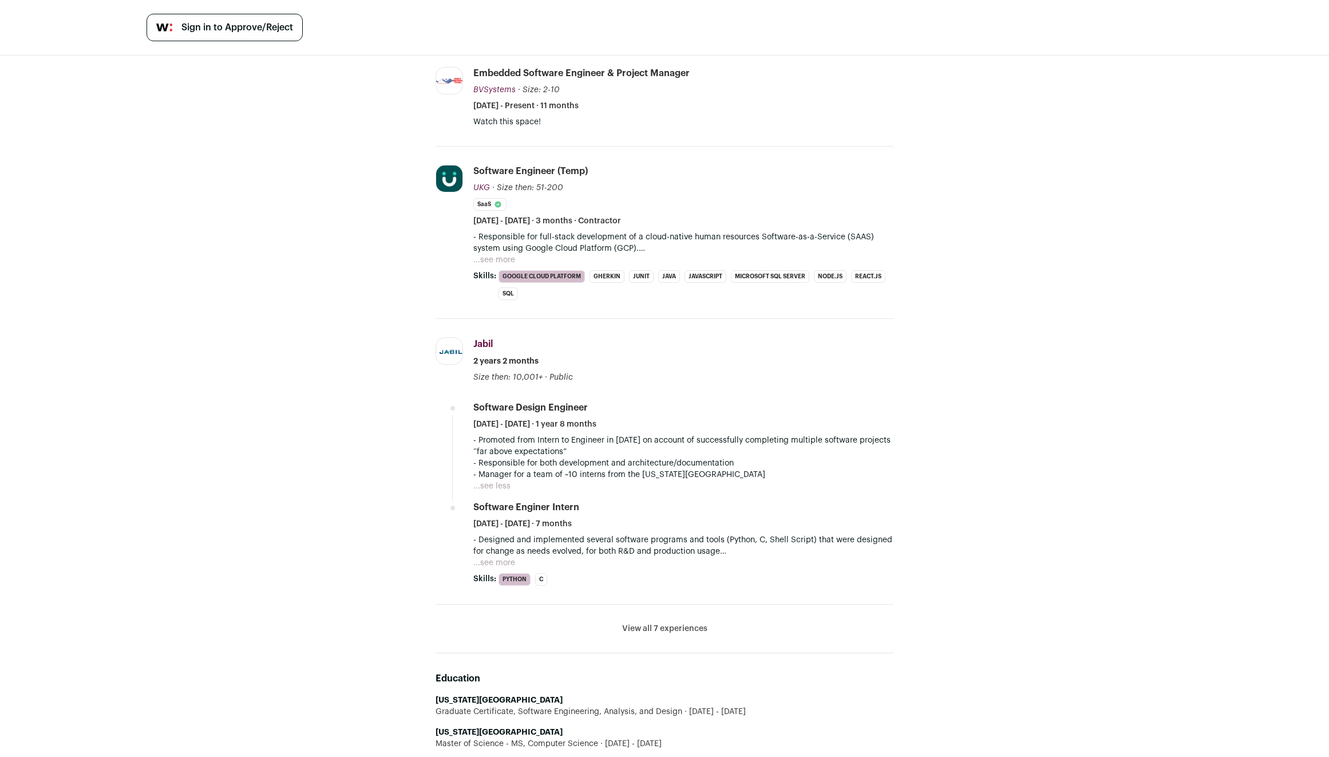
click at [253, 571] on div "Michael T. 2 YOE Somerville, New Jersey, United States Embedded Software Engine…" at bounding box center [664, 531] width 1329 height 1348
